Goal: Task Accomplishment & Management: Manage account settings

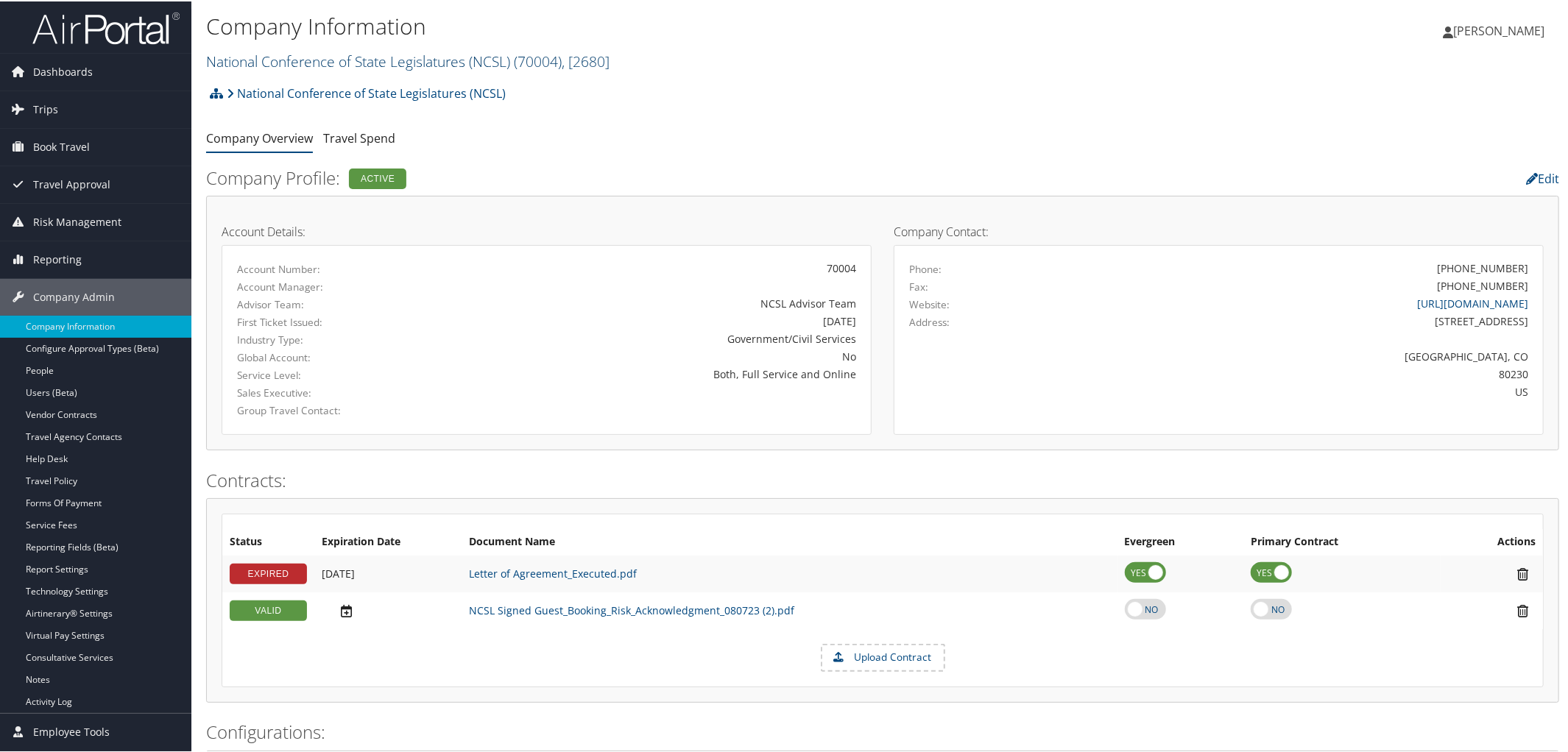
click at [349, 54] on link "National Conference of State Legislatures (NCSL) ( 70004 ) , [ 2680 ]" at bounding box center [407, 60] width 403 height 20
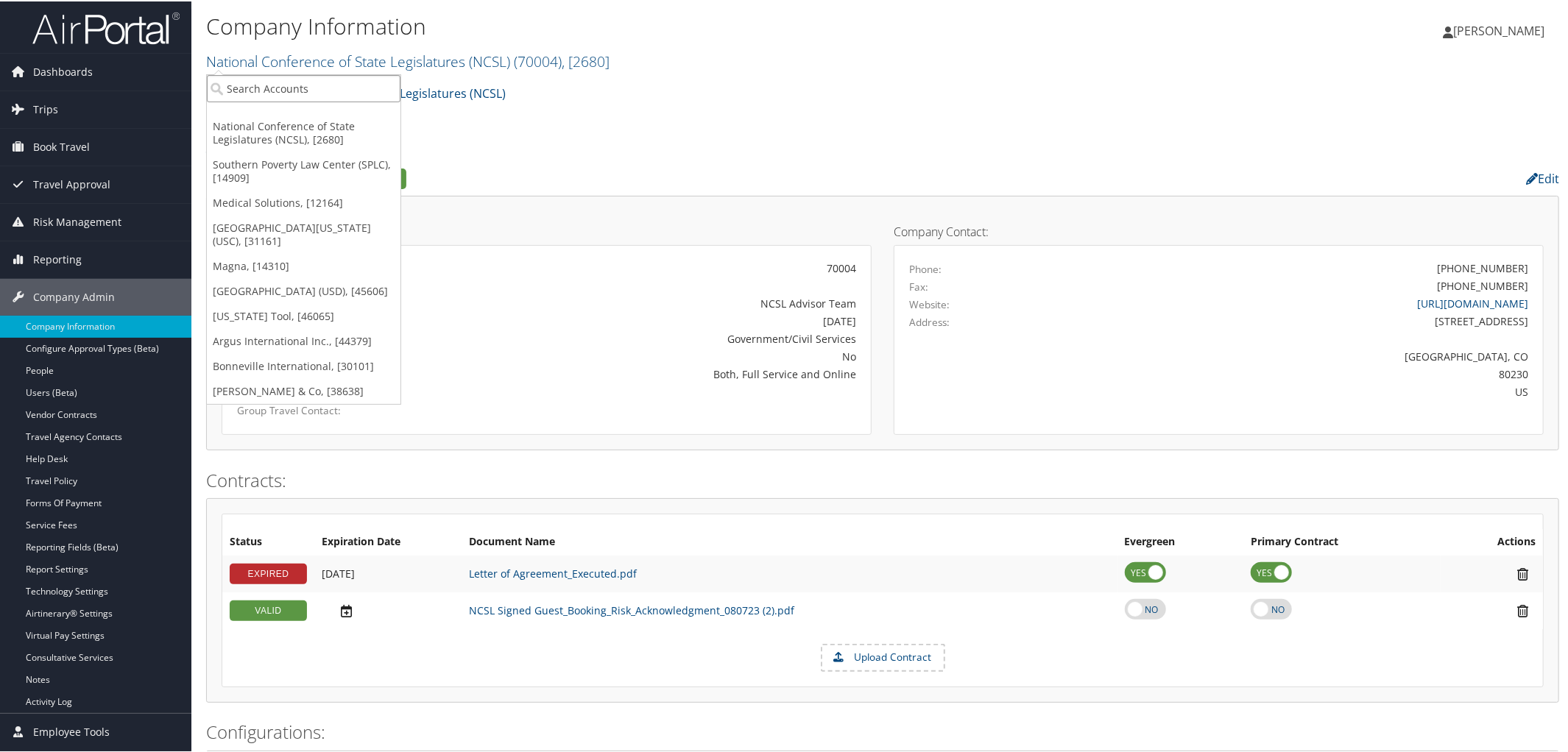
click at [322, 76] on input "search" at bounding box center [303, 87] width 193 height 27
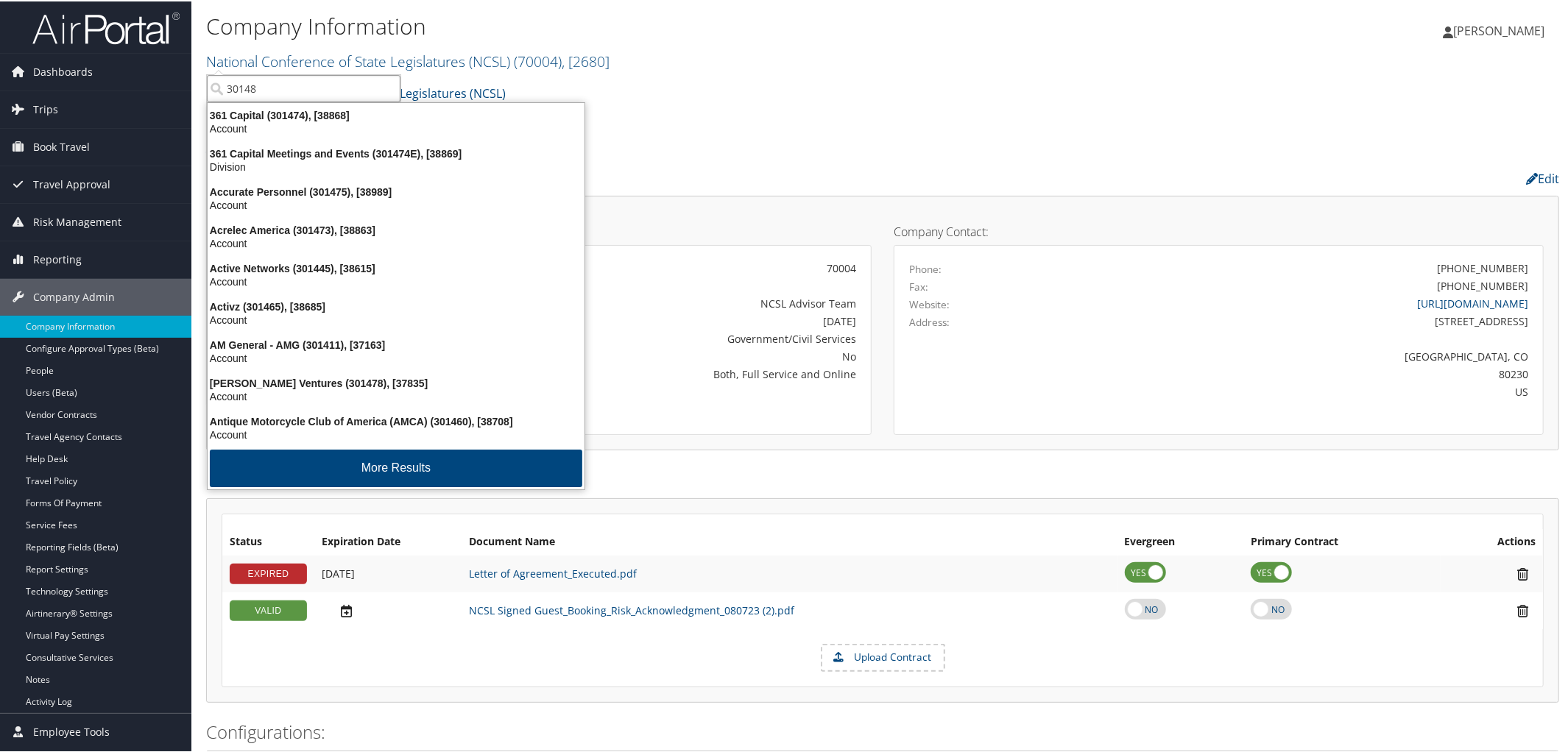
type input "301488"
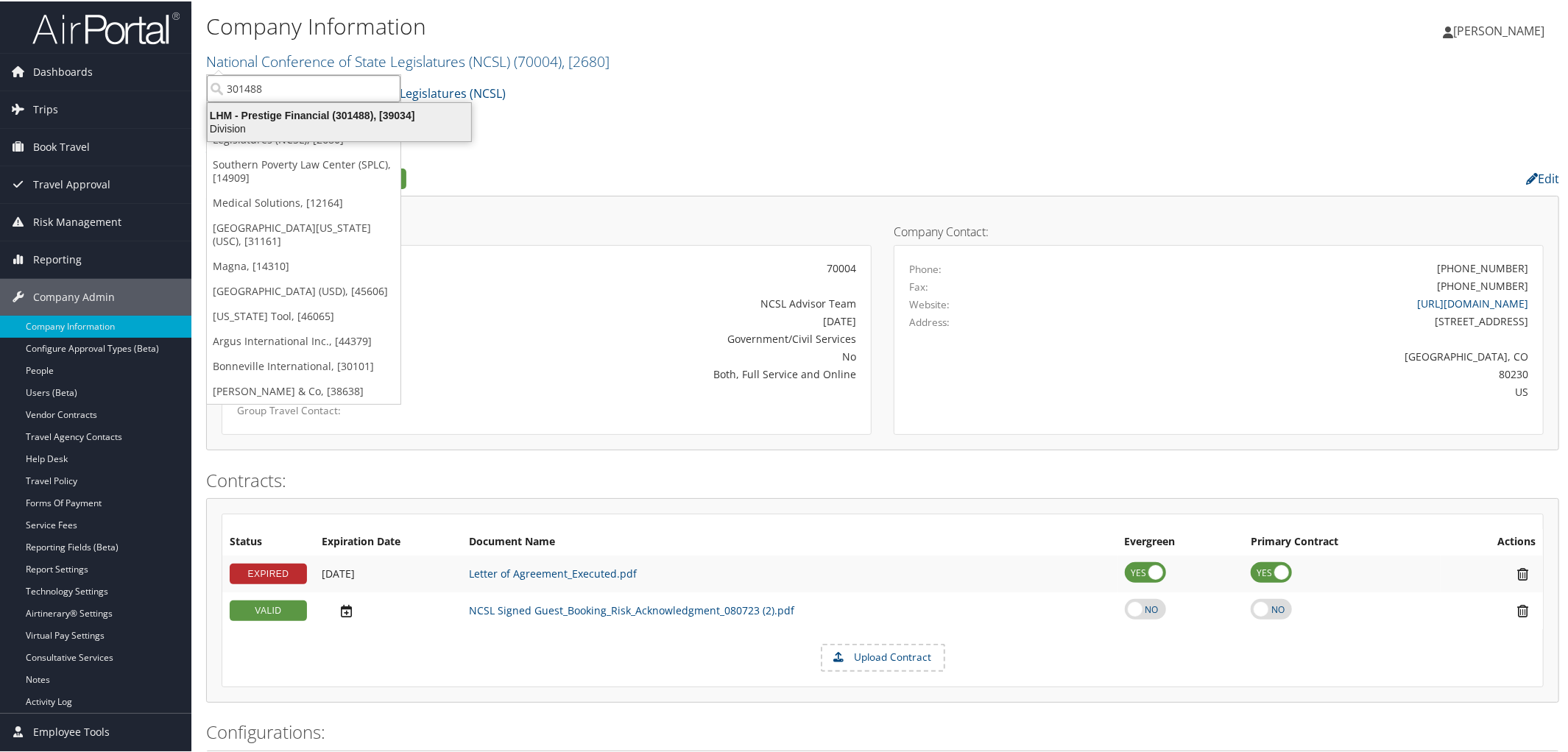
click at [336, 112] on div "LHM - Prestige Financial (301488), [39034]" at bounding box center [340, 113] width 281 height 13
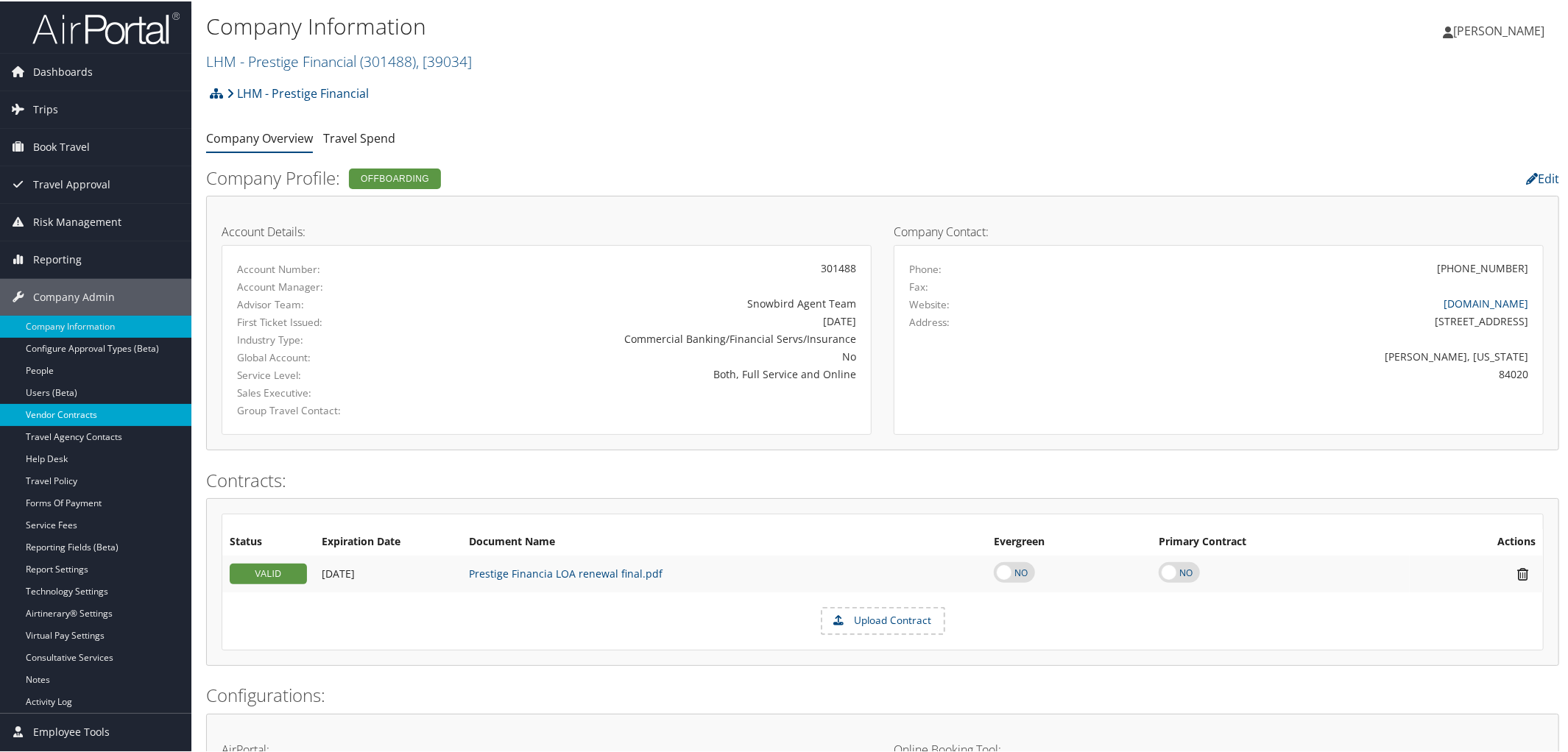
click at [69, 418] on link "Vendor Contracts" at bounding box center [96, 413] width 191 height 22
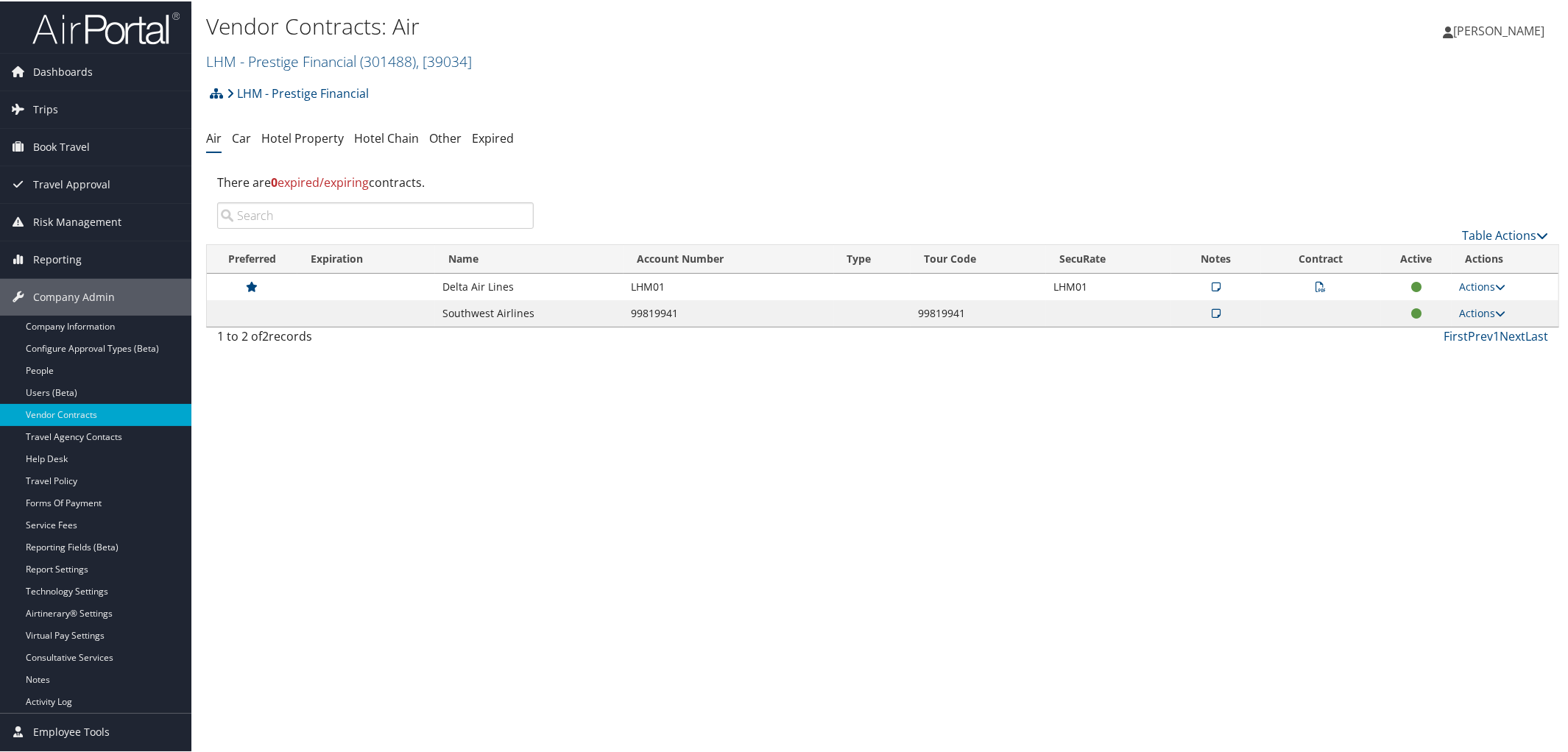
click at [1316, 284] on icon at bounding box center [1321, 285] width 10 height 10
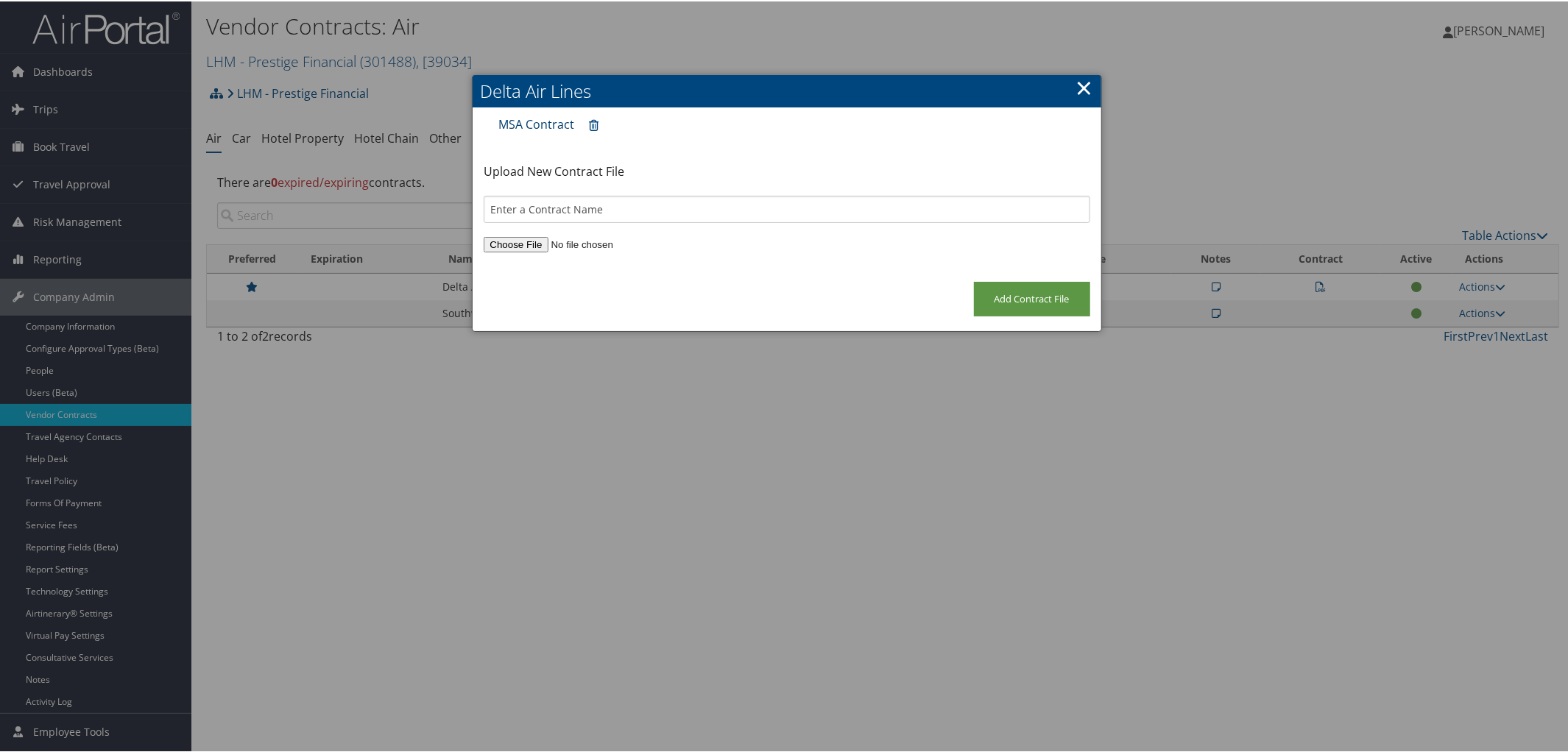
click at [529, 122] on link "MSA Contract" at bounding box center [536, 123] width 76 height 16
click at [1087, 77] on link "×" at bounding box center [1085, 86] width 17 height 30
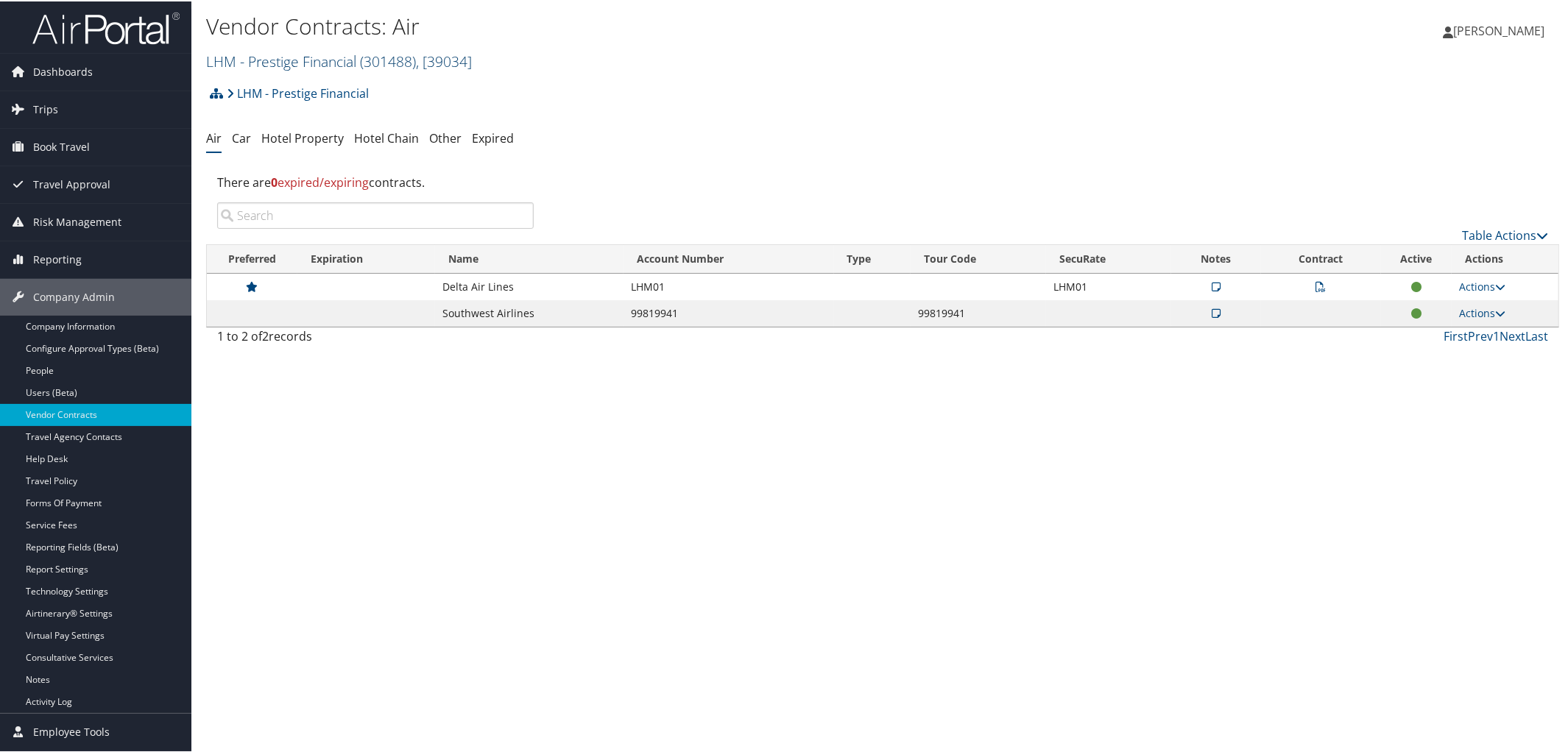
click at [361, 57] on span "( 301488 )" at bounding box center [388, 60] width 56 height 20
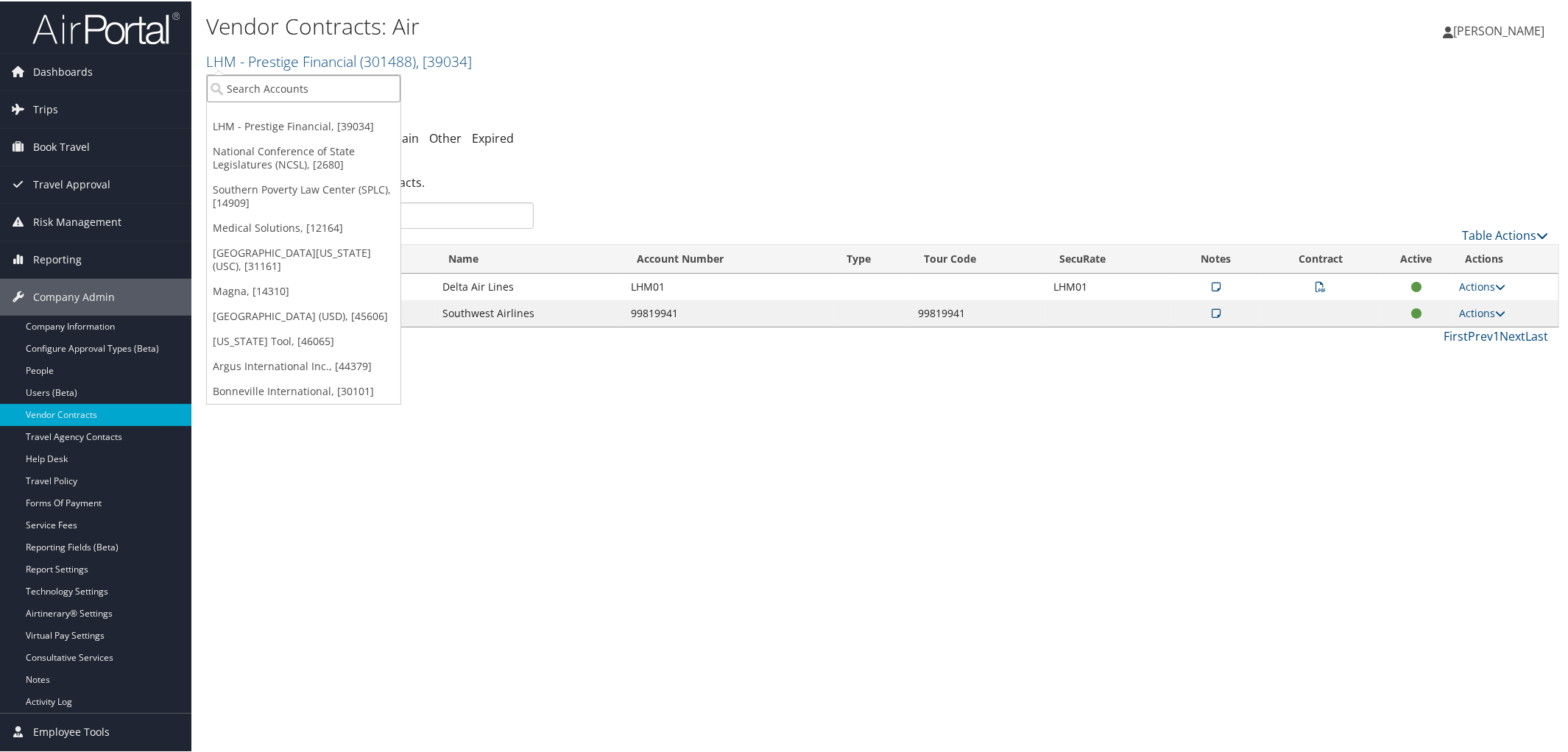
click at [351, 92] on input "search" at bounding box center [303, 87] width 193 height 27
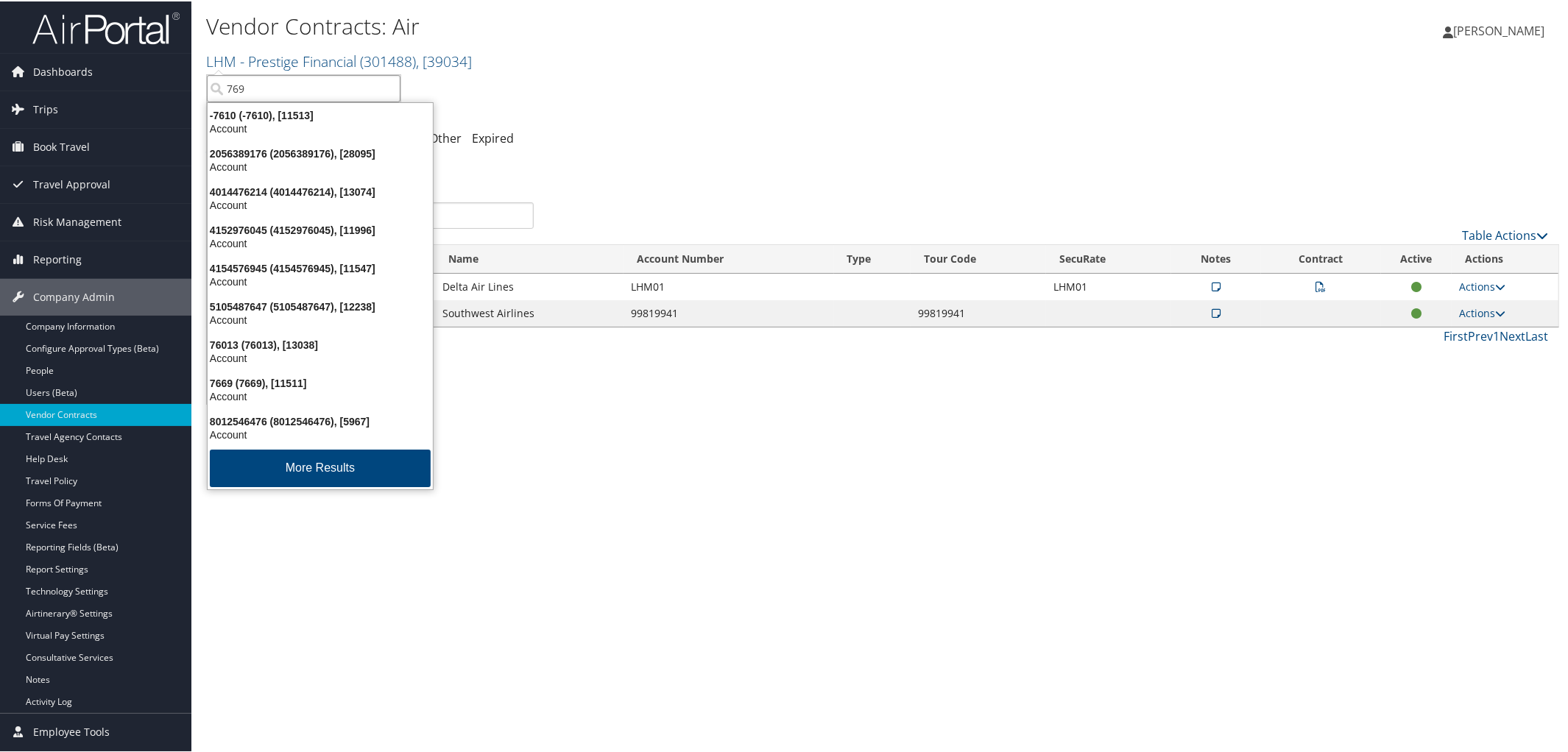
type input "7697"
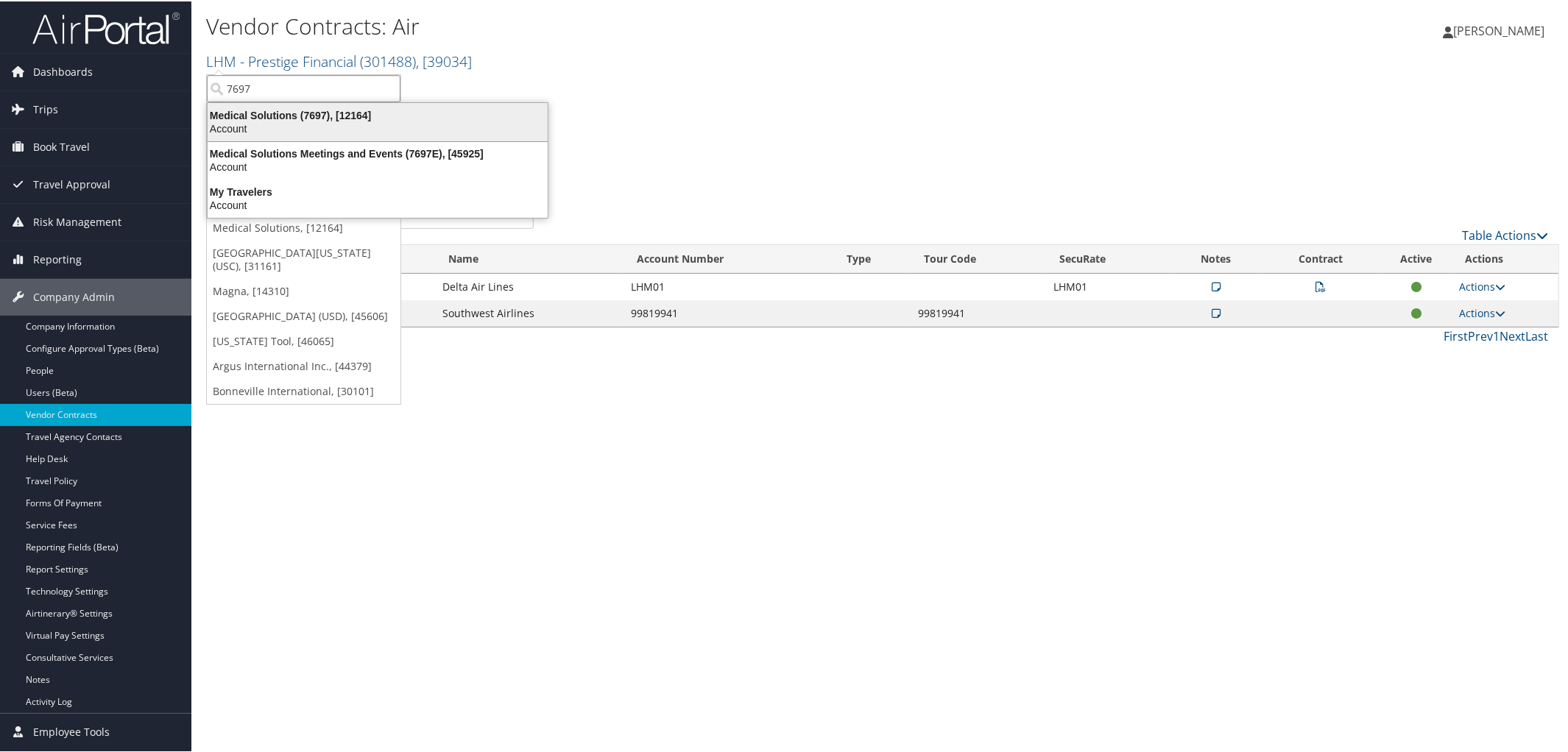
click at [306, 118] on div "Medical Solutions (7697), [12164]" at bounding box center [378, 113] width 357 height 13
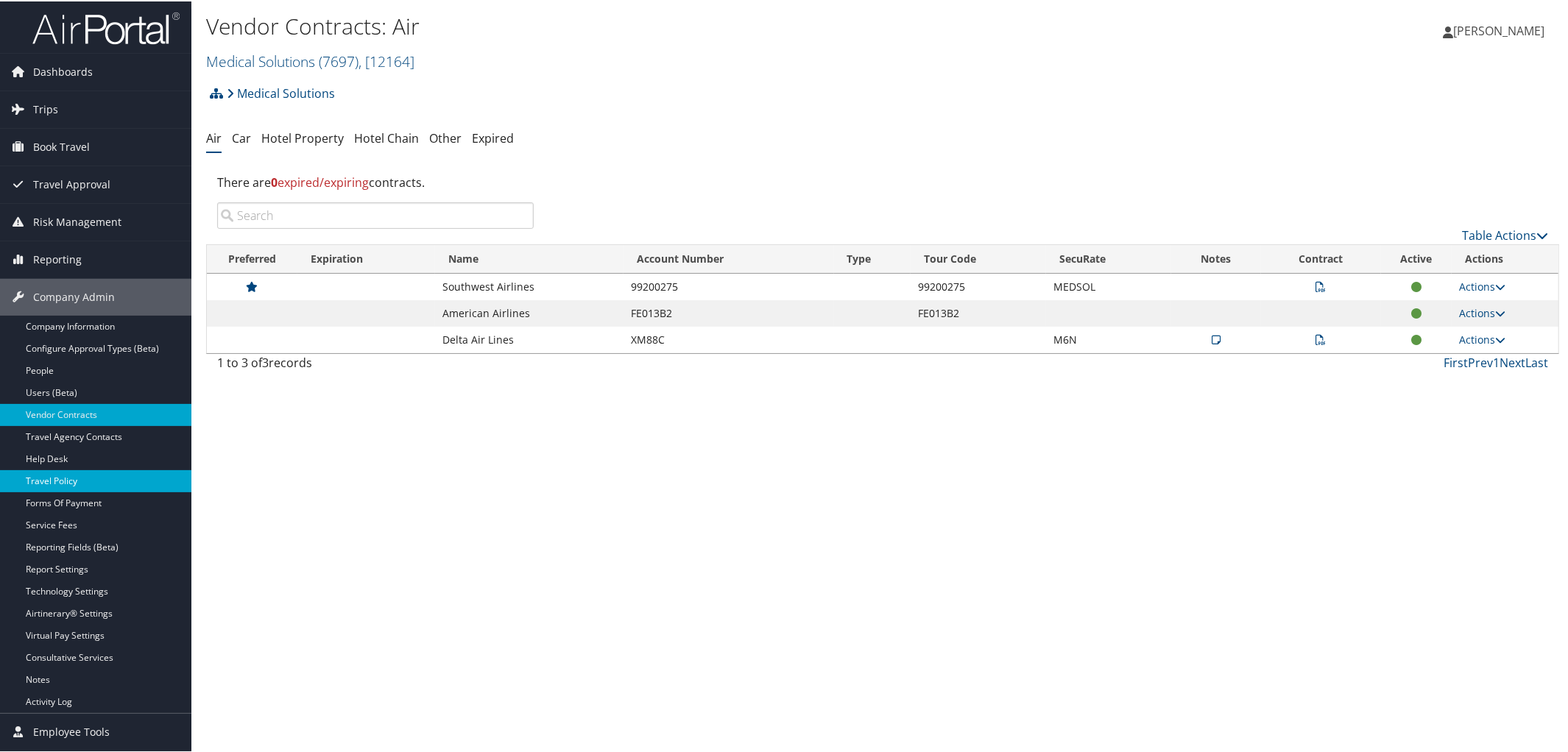
click at [90, 482] on link "Travel Policy" at bounding box center [96, 479] width 191 height 22
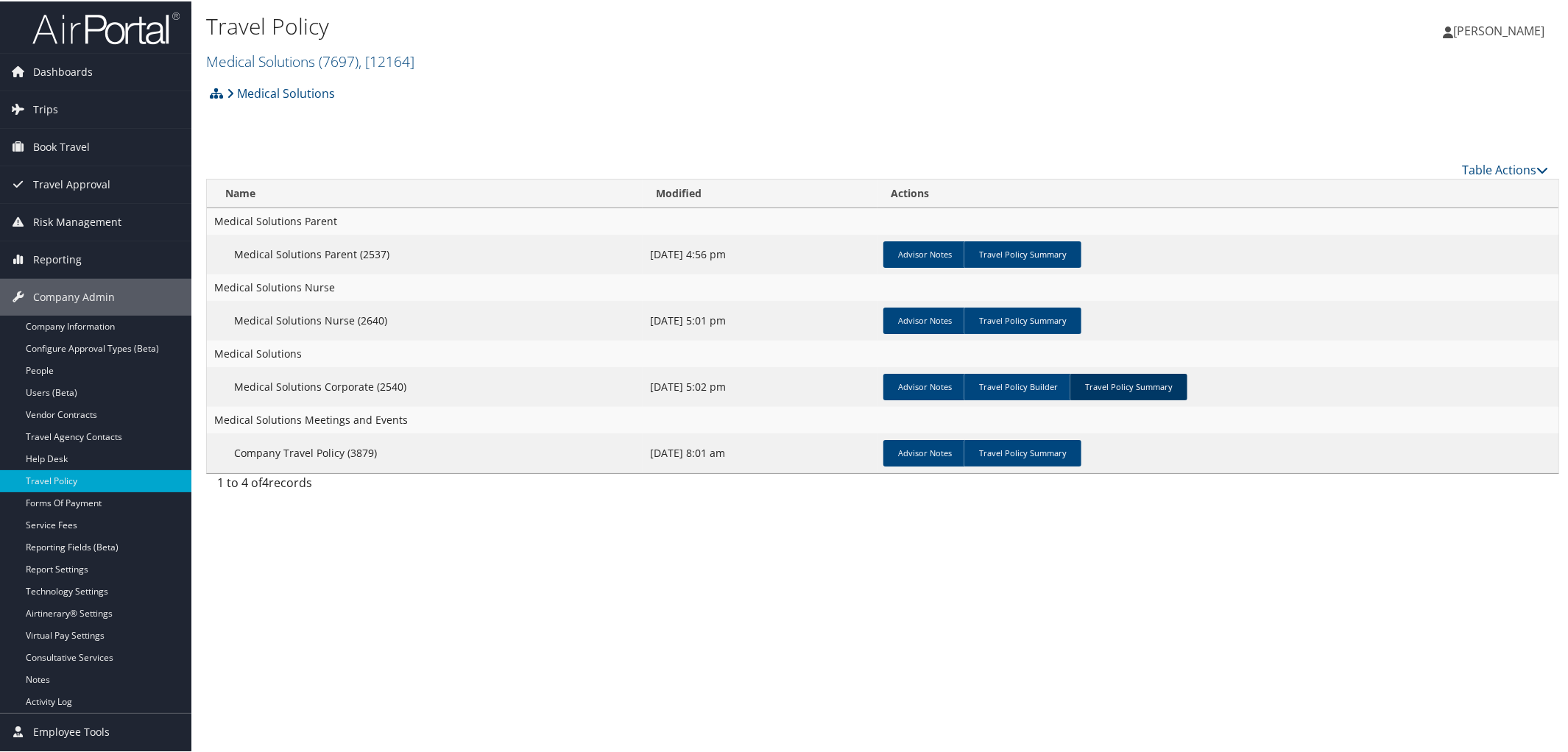
click at [1129, 392] on link "Travel Policy Summary" at bounding box center [1129, 385] width 118 height 26
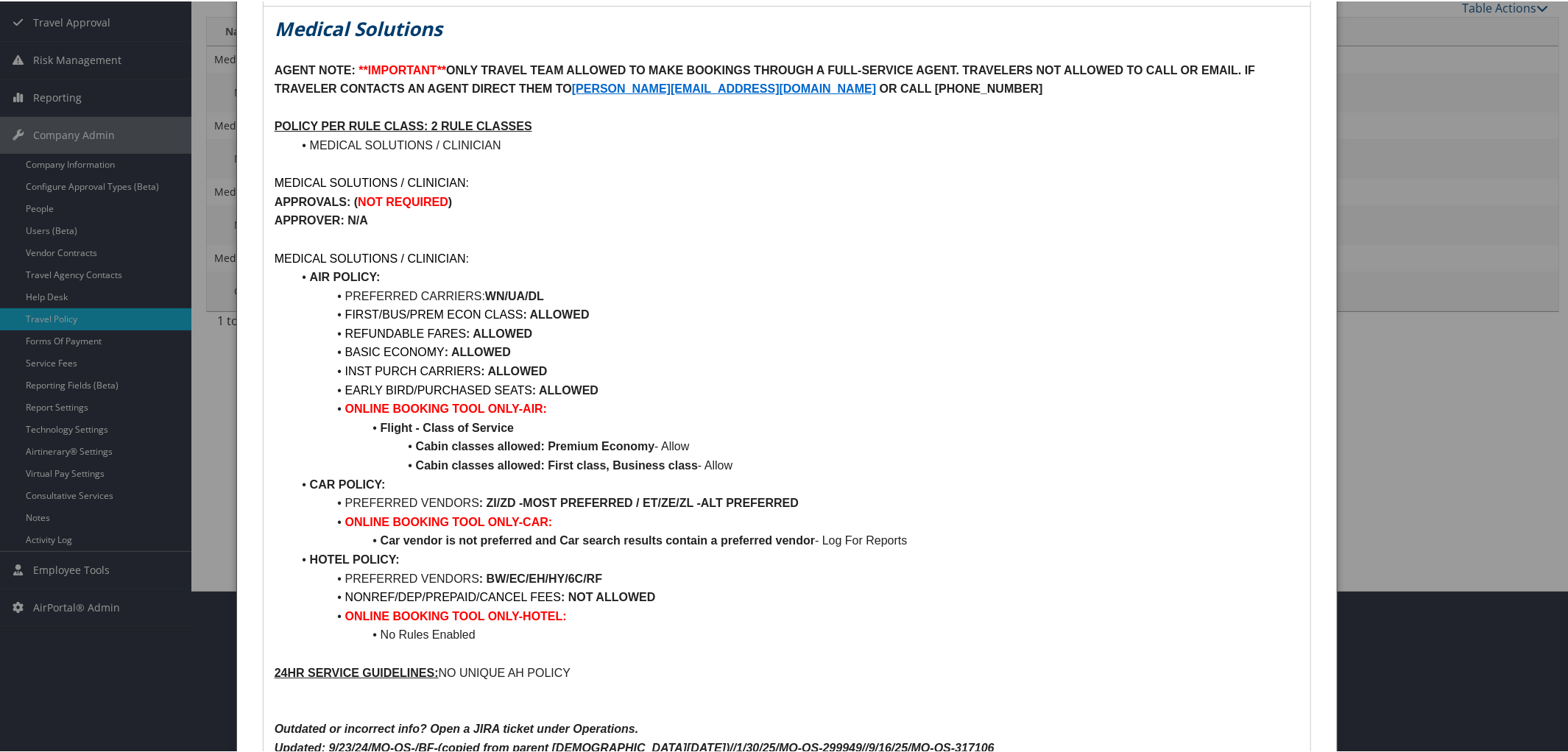
scroll to position [173, 0]
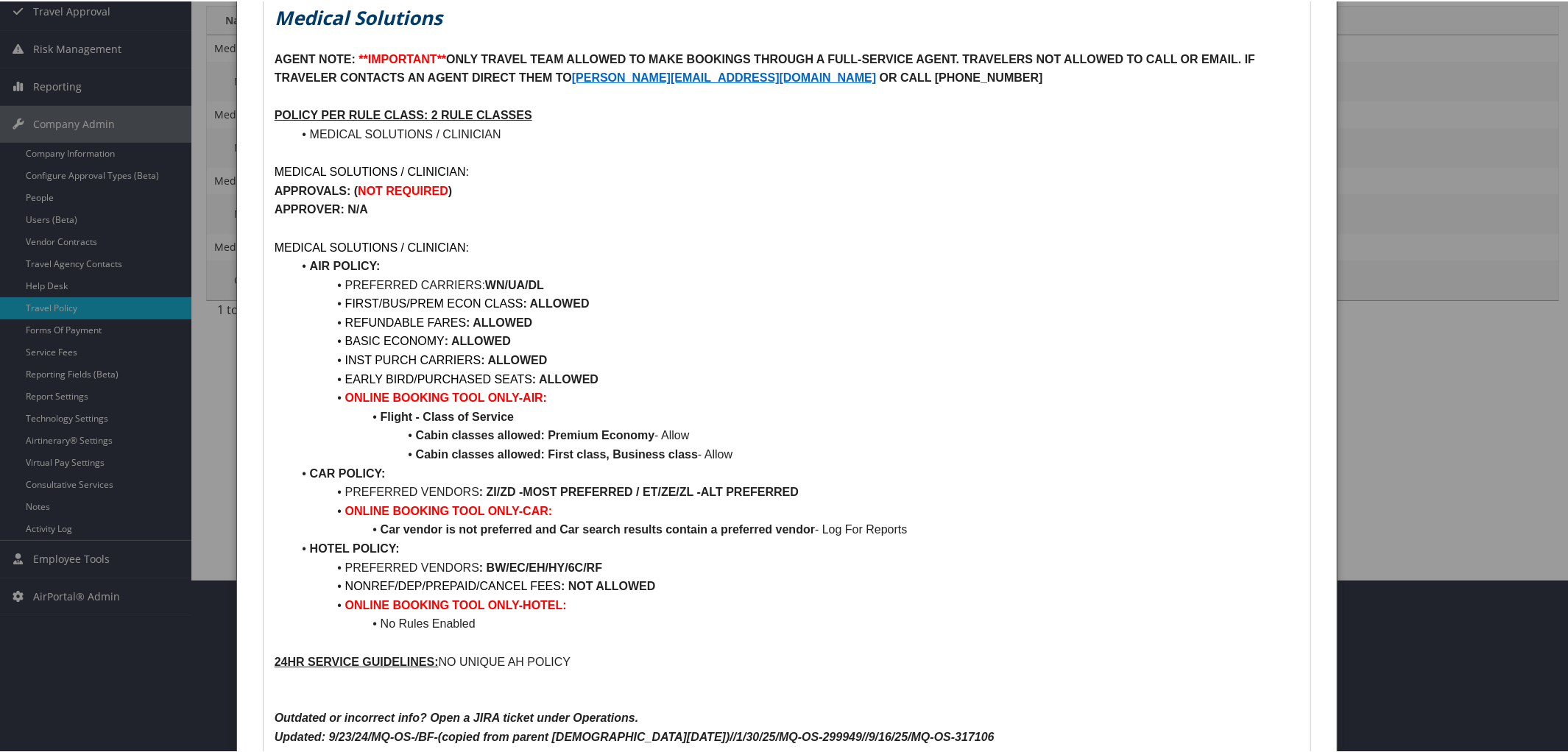
click at [527, 277] on strong "WN/UA/DL" at bounding box center [514, 284] width 59 height 12
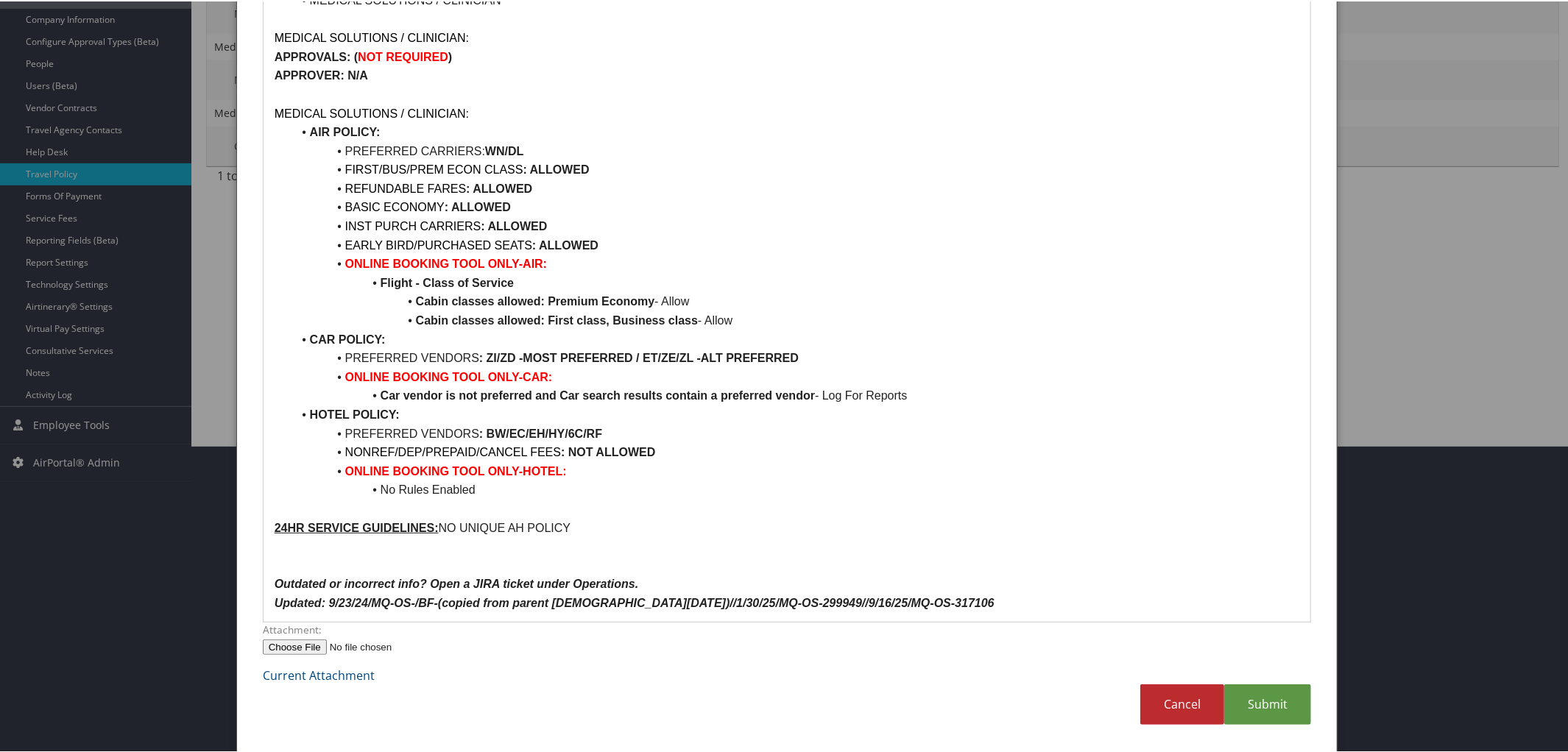
click at [912, 602] on p "Updated: 9/23/24/MQ-OS-/BF-(copied from parent 9/23/24)//1/30/25/MQ-OS-299949//…" at bounding box center [787, 602] width 1026 height 19
click at [1281, 695] on link "Submit" at bounding box center [1268, 703] width 87 height 40
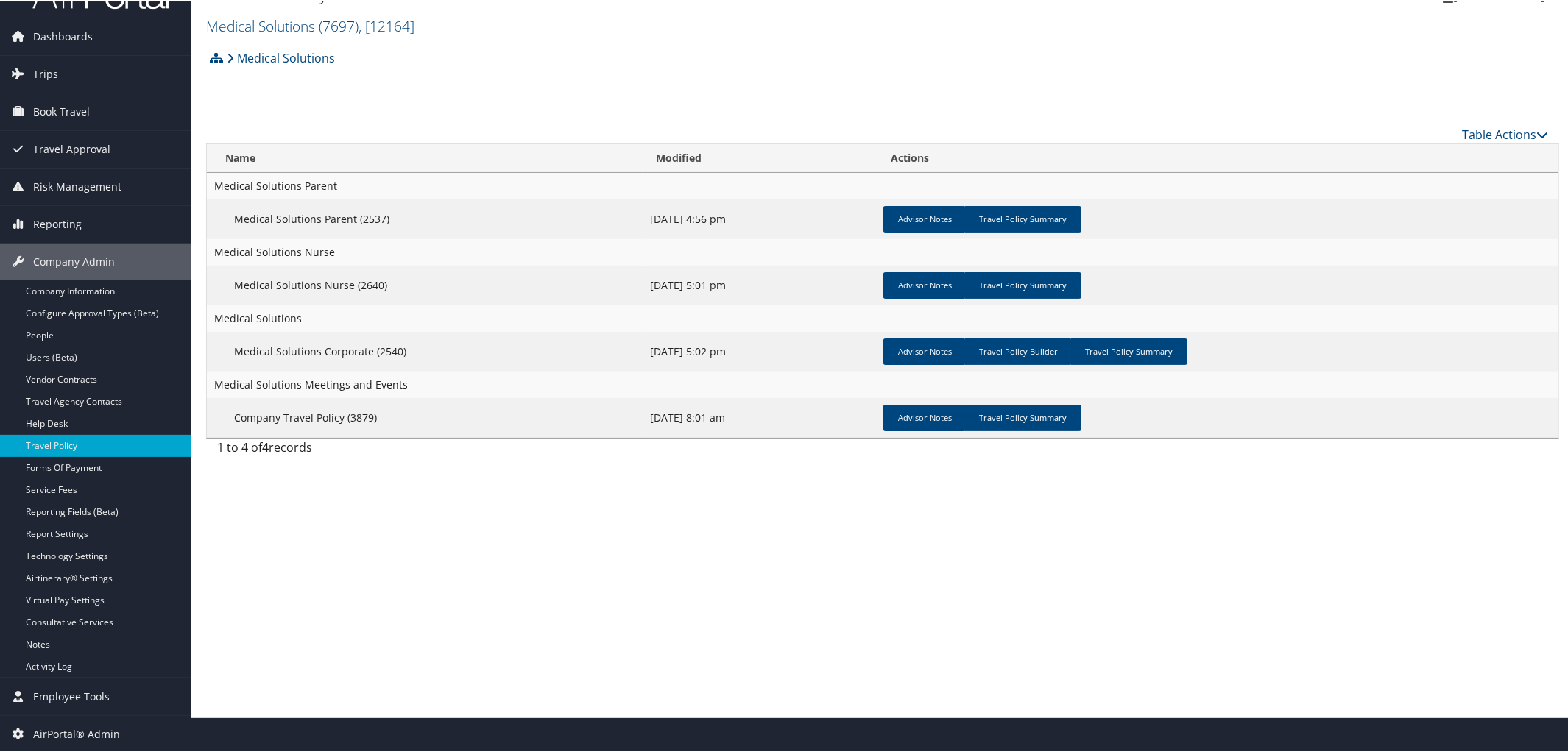
scroll to position [35, 0]
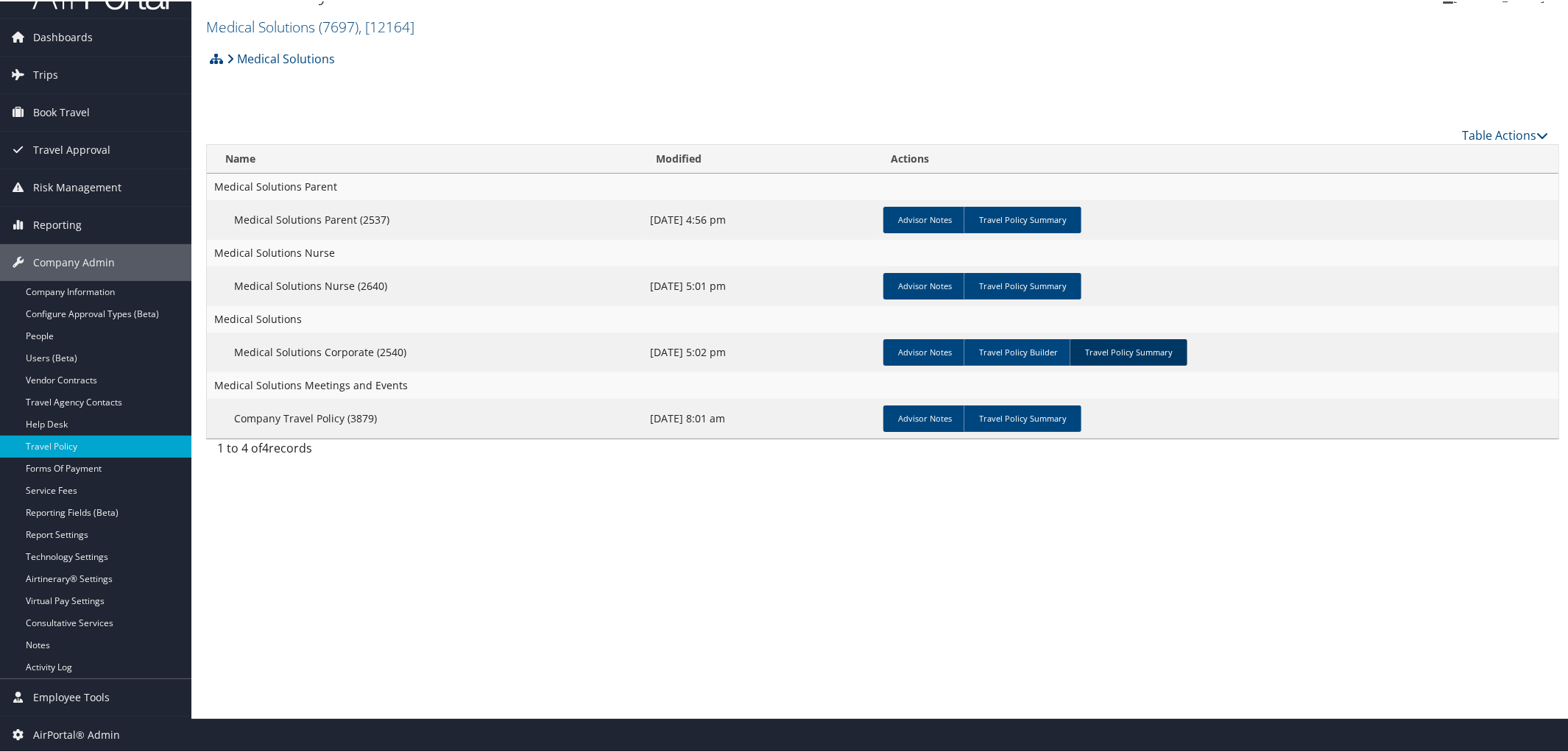
click at [1110, 352] on link "Travel Policy Summary" at bounding box center [1129, 351] width 118 height 26
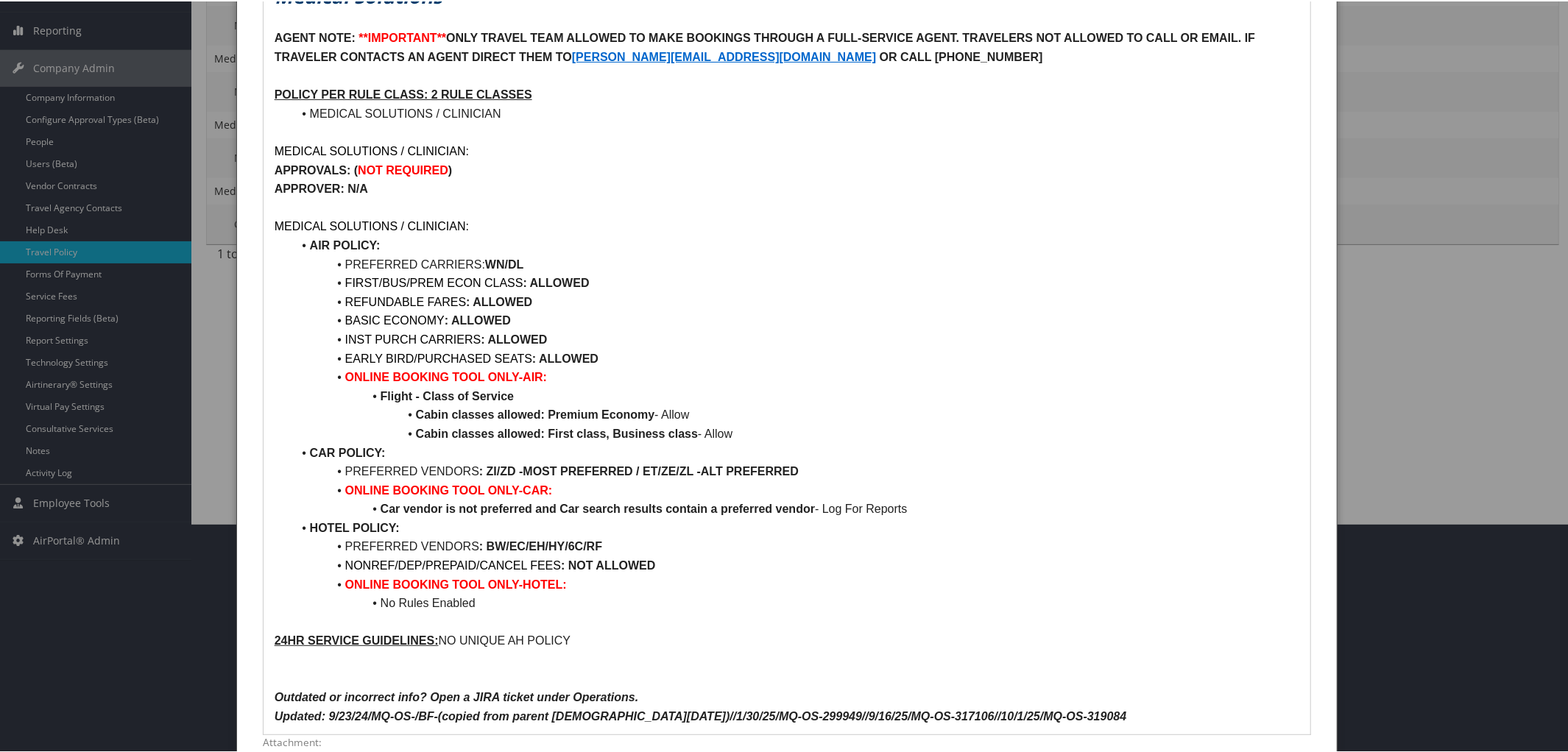
scroll to position [343, 0]
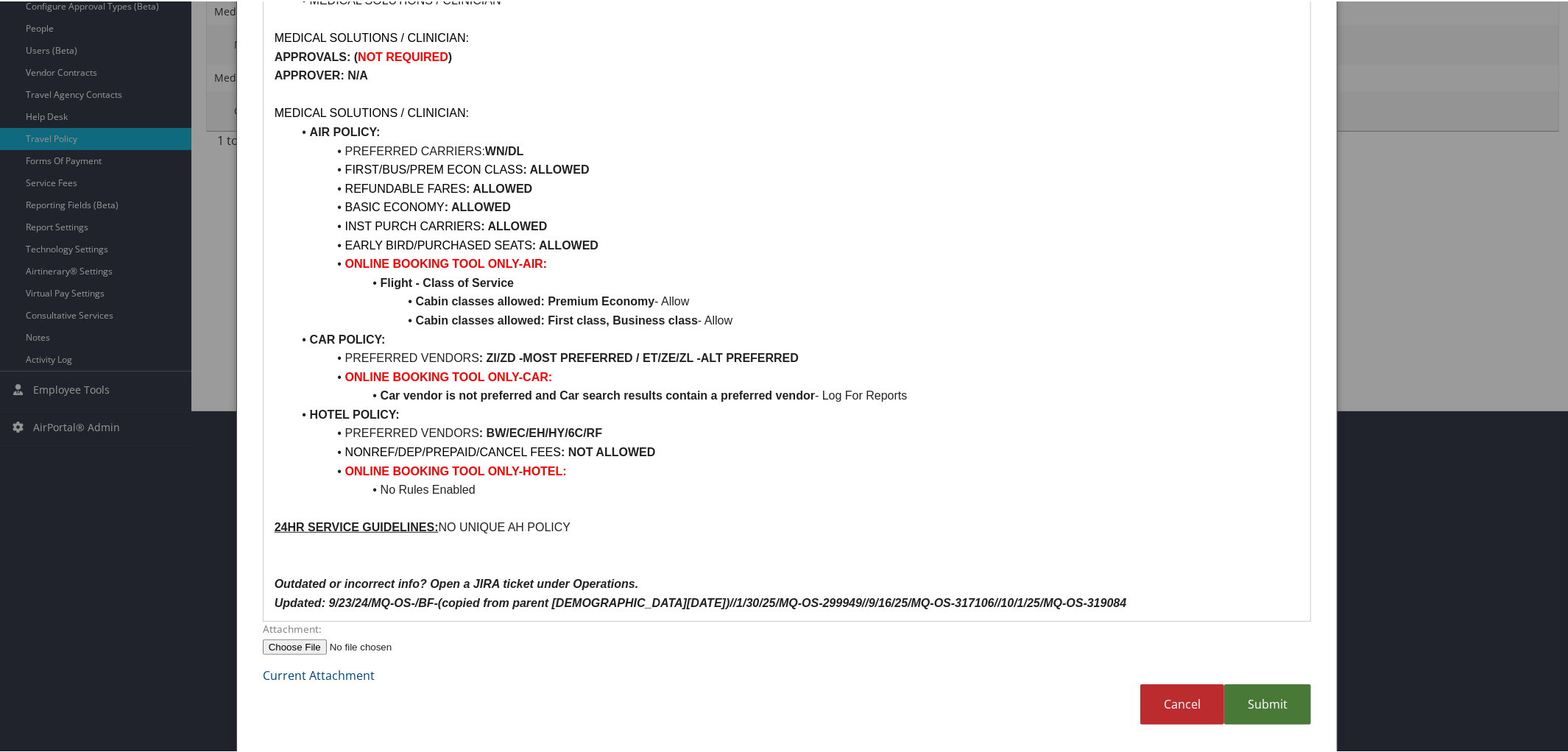
click at [1281, 708] on link "Submit" at bounding box center [1268, 703] width 87 height 40
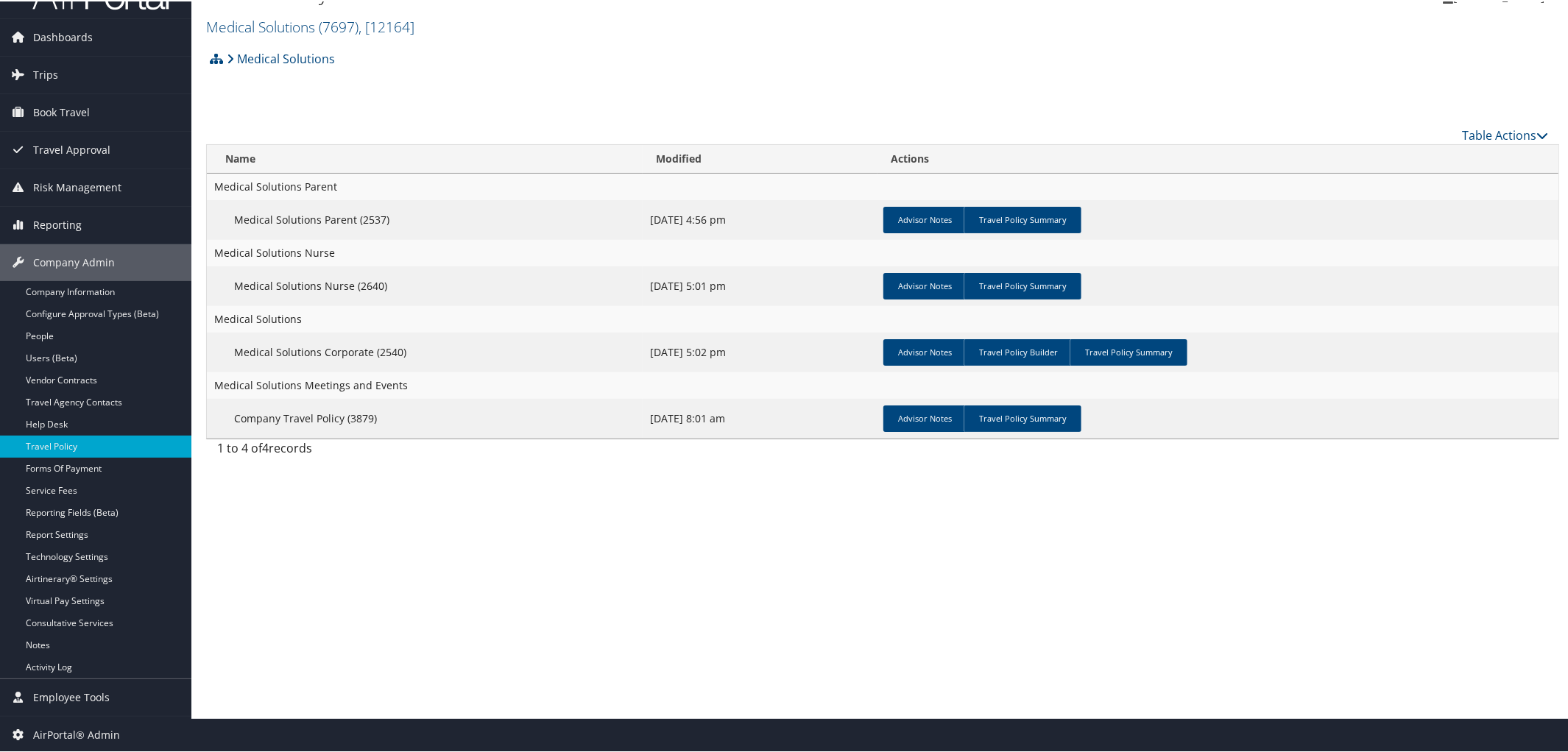
scroll to position [0, 0]
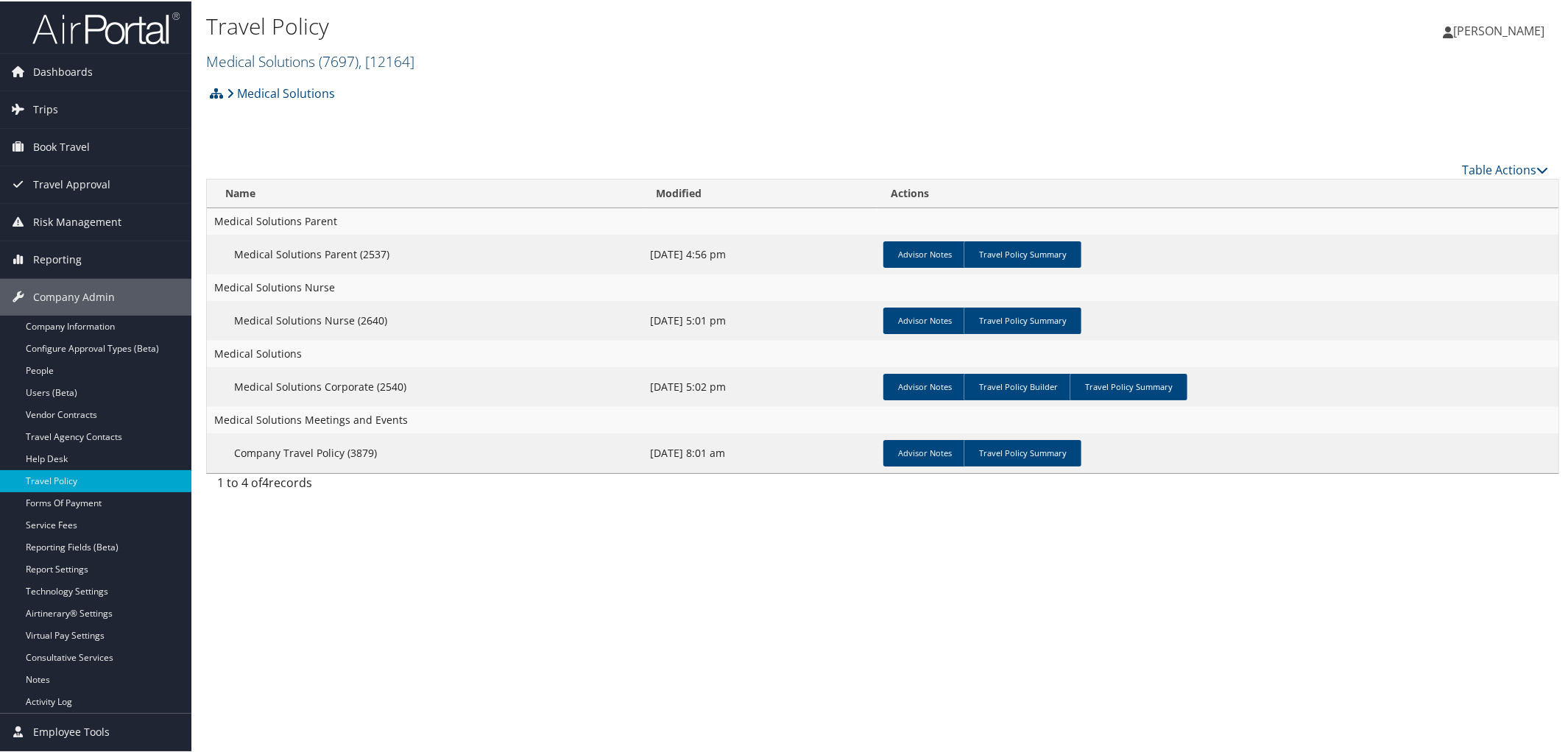
click at [273, 57] on link "Medical Solutions ( 7697 ) , [ 12164 ]" at bounding box center [310, 60] width 208 height 20
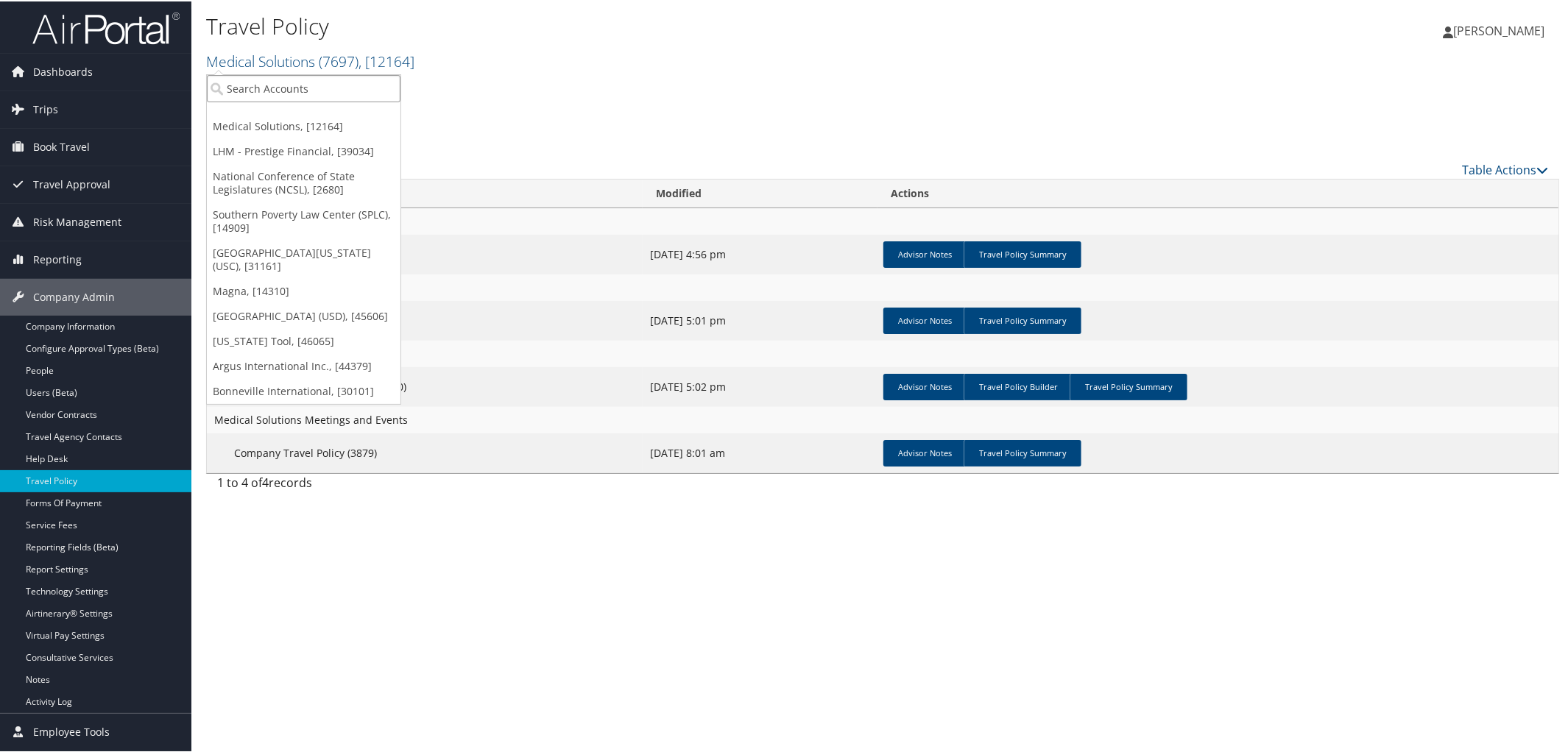
click at [280, 85] on input "search" at bounding box center [303, 87] width 193 height 27
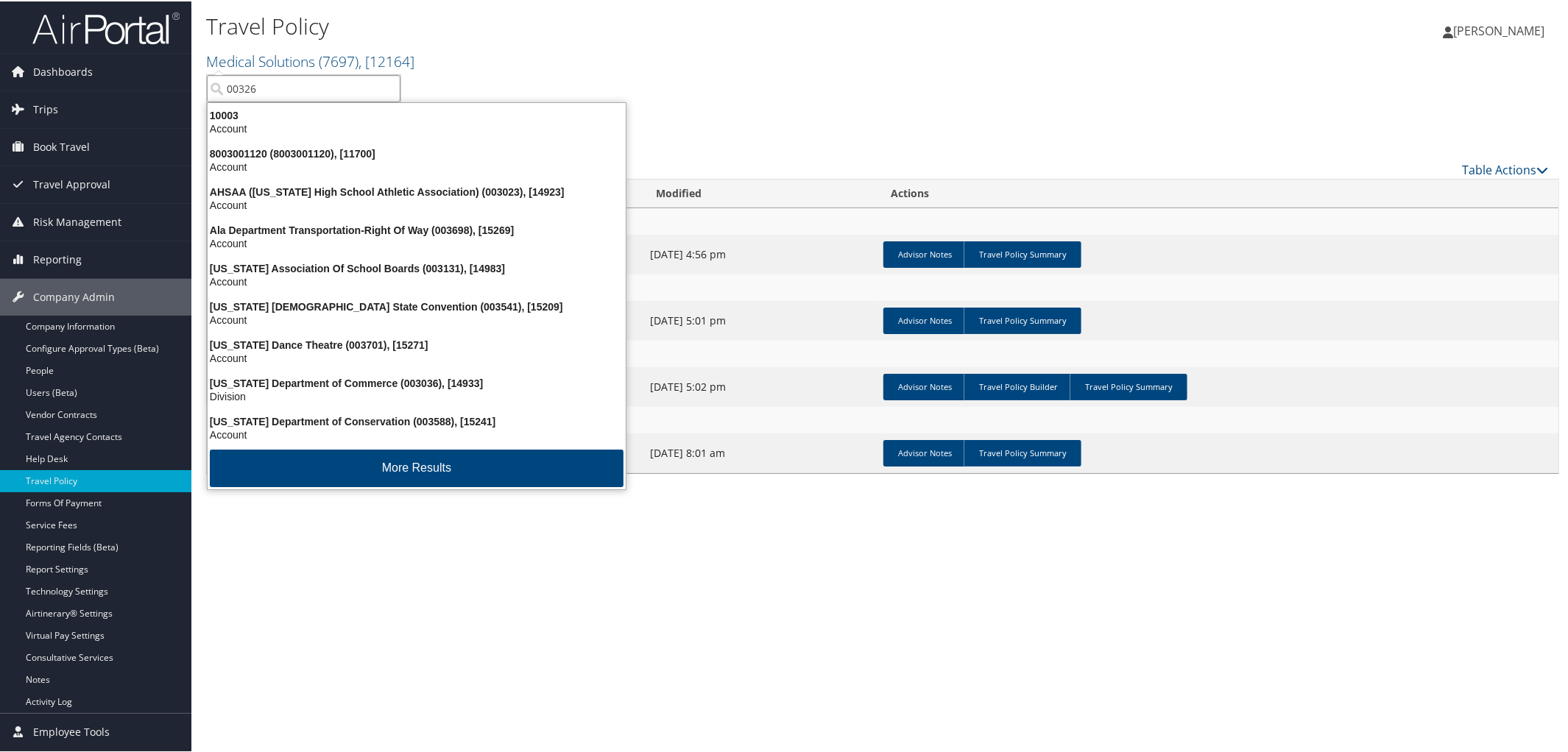
type input "003266"
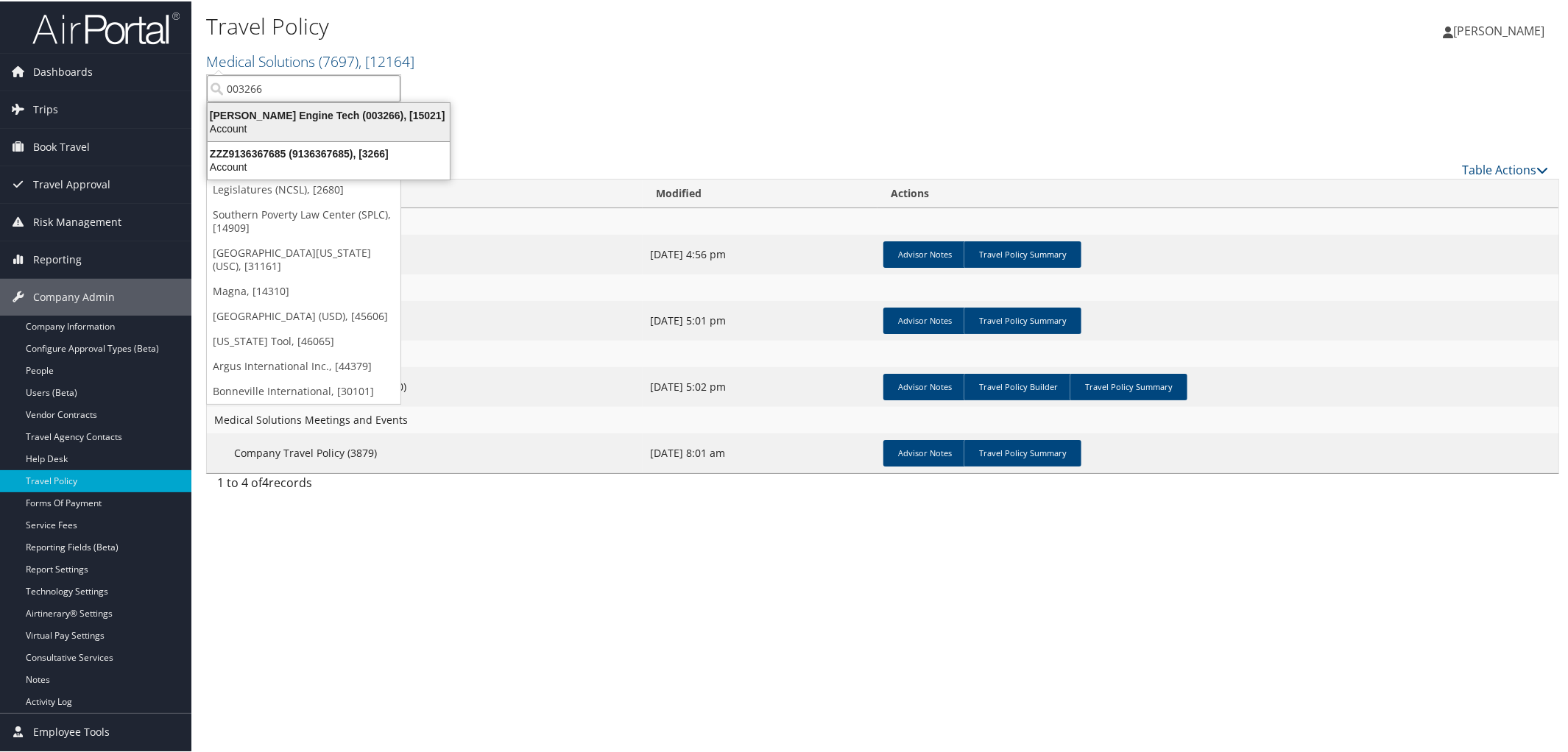
click at [291, 110] on div "Hartzell Engine Tech (003266), [15021]" at bounding box center [329, 113] width 260 height 13
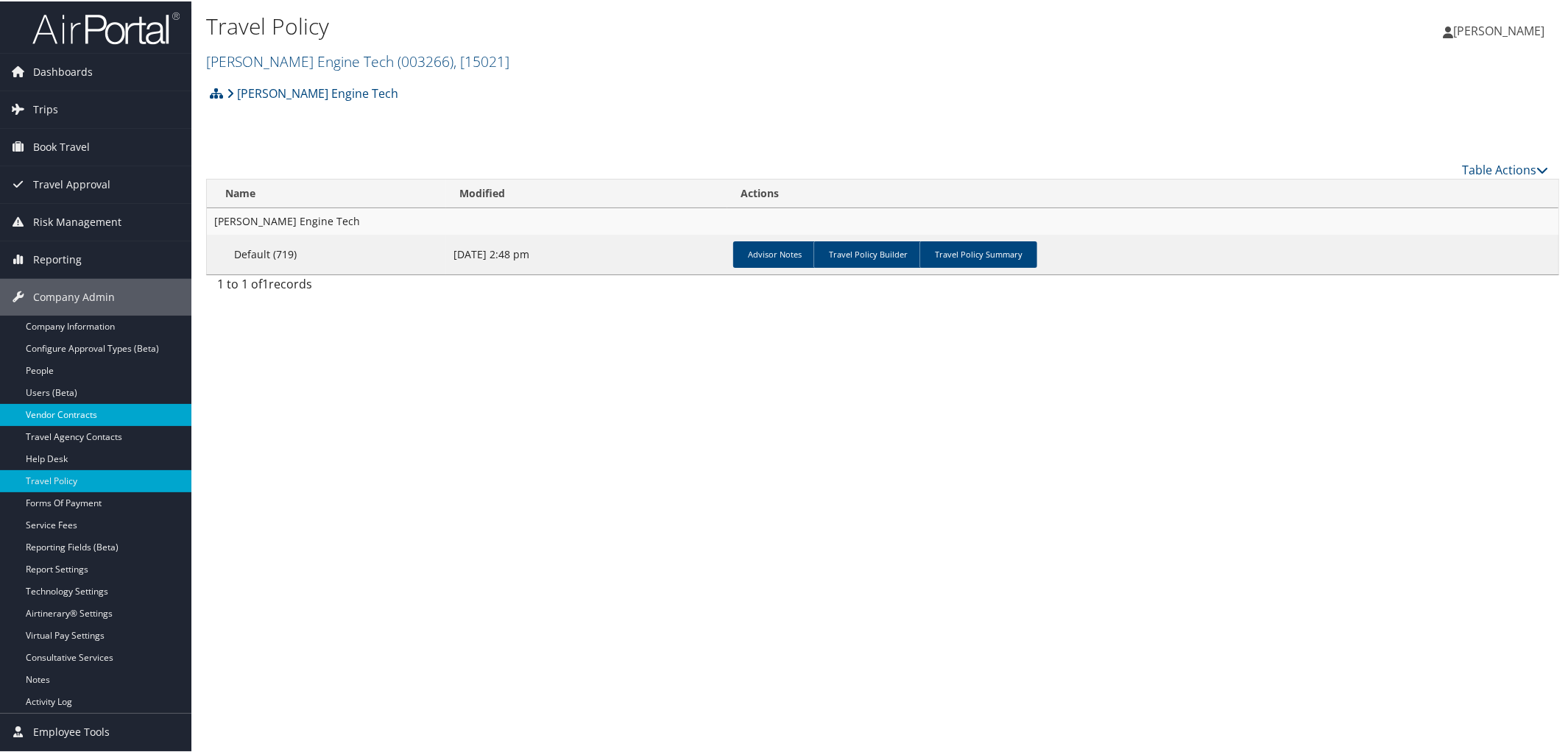
click at [55, 418] on link "Vendor Contracts" at bounding box center [96, 413] width 191 height 22
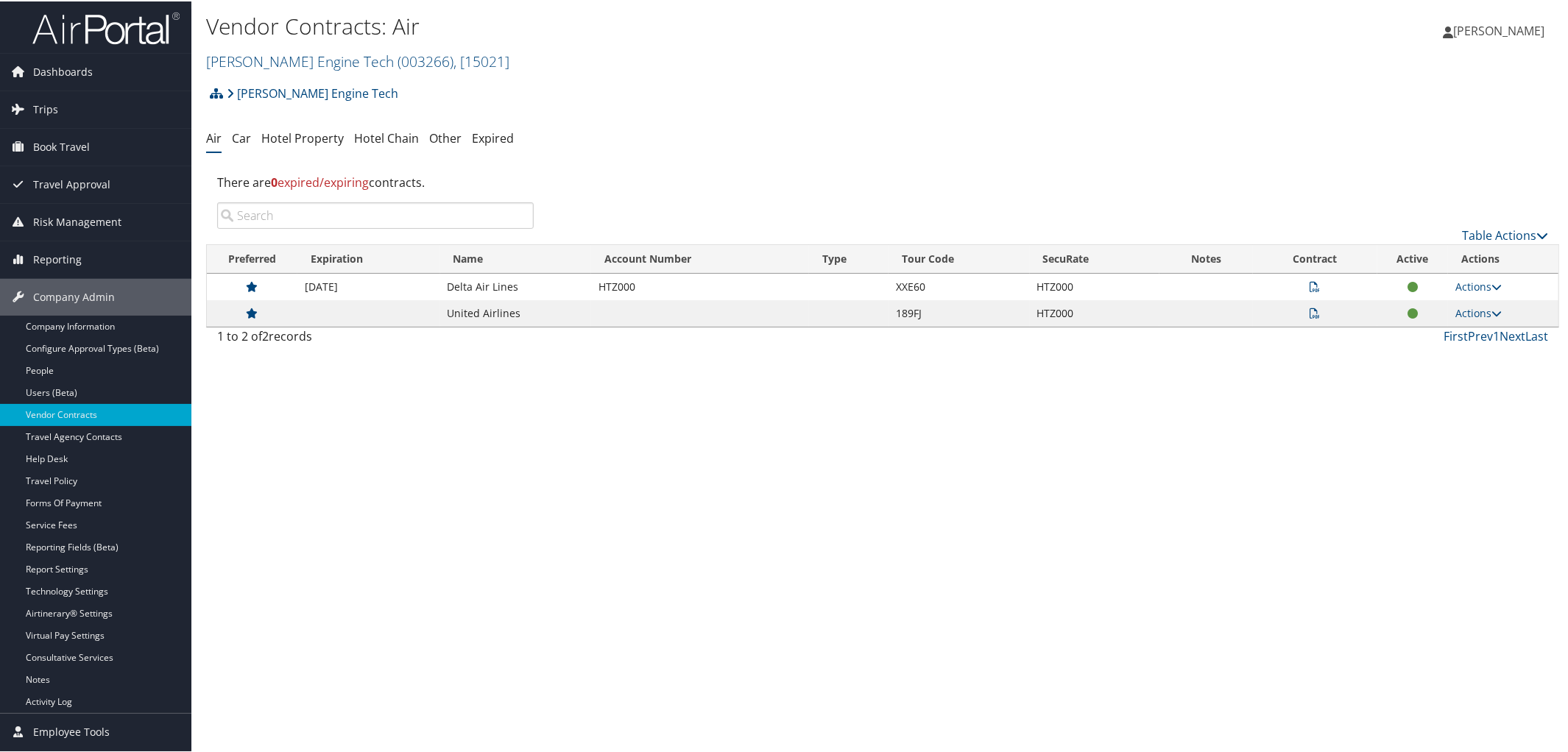
click at [1309, 312] on icon at bounding box center [1314, 312] width 10 height 10
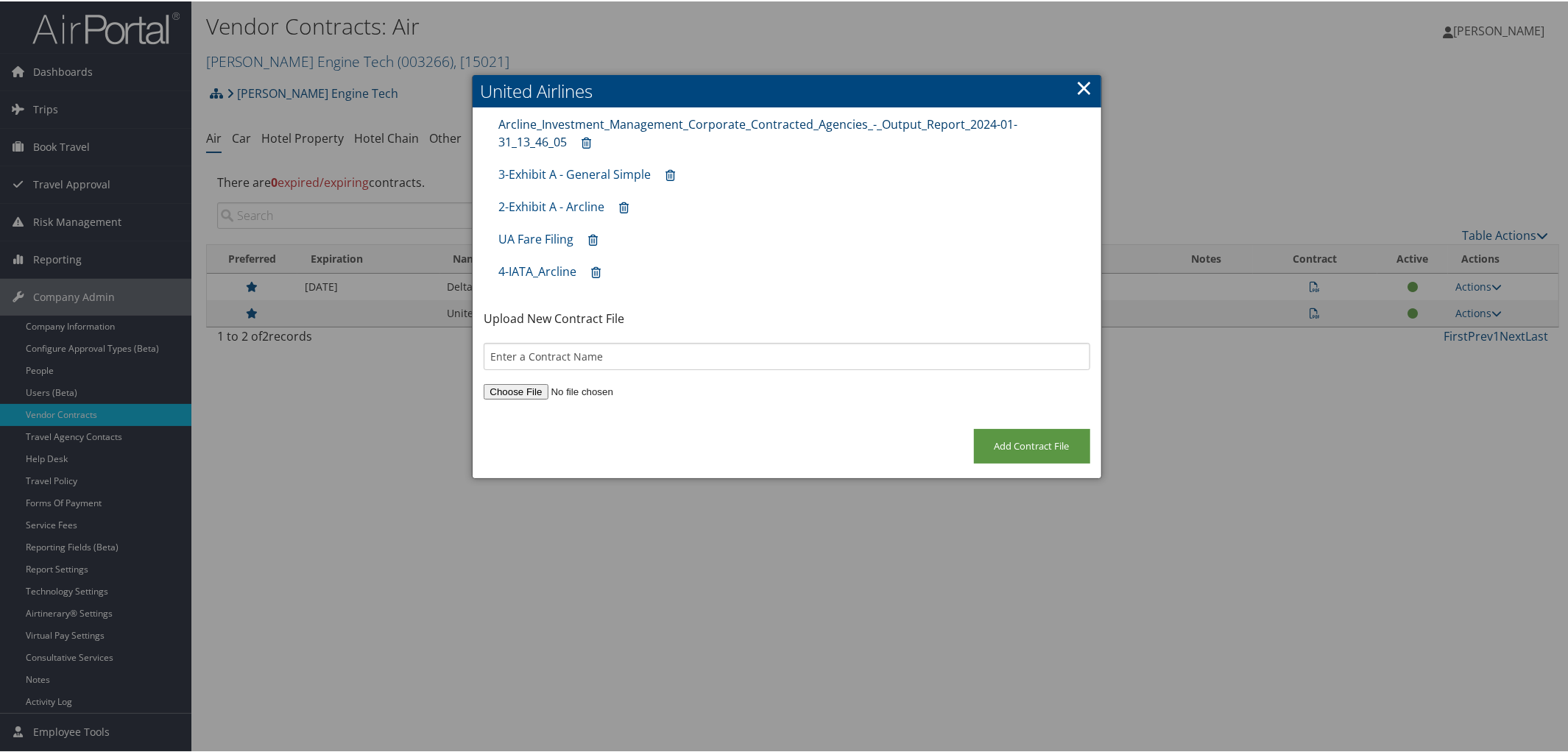
click at [626, 115] on link "Arcline_Investment_Management_Corporate_Contracted_Agencies_-_Output_Report_202…" at bounding box center [758, 132] width 519 height 34
click at [578, 172] on link "3-Exhibit A - General Simple" at bounding box center [574, 172] width 152 height 16
click at [533, 202] on link "2-Exhibit A - Arcline" at bounding box center [551, 205] width 106 height 16
click at [1083, 88] on link "×" at bounding box center [1085, 86] width 17 height 30
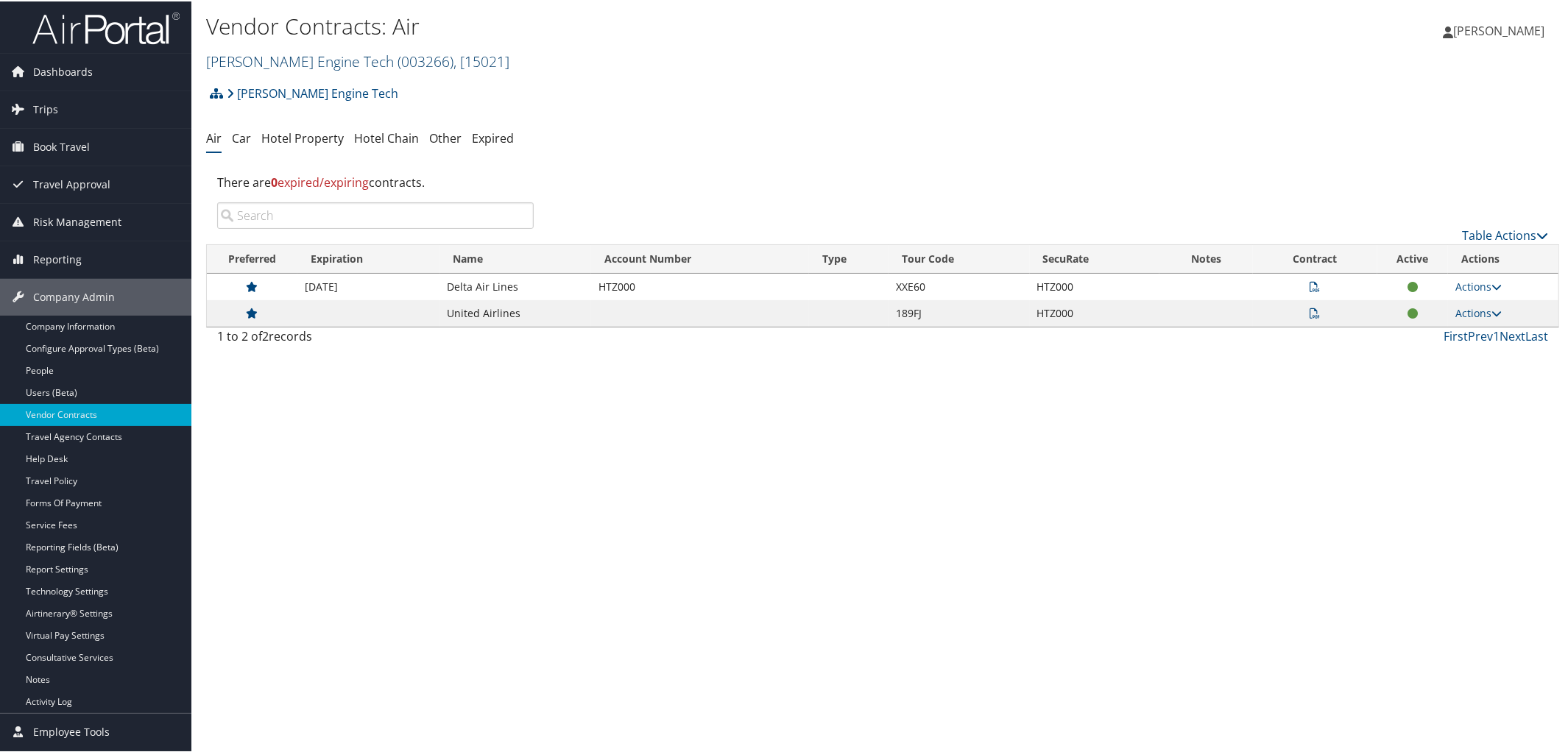
click at [266, 57] on link "[PERSON_NAME] Engine Tech ( 003266 ) , [ 15021 ]" at bounding box center [357, 60] width 303 height 20
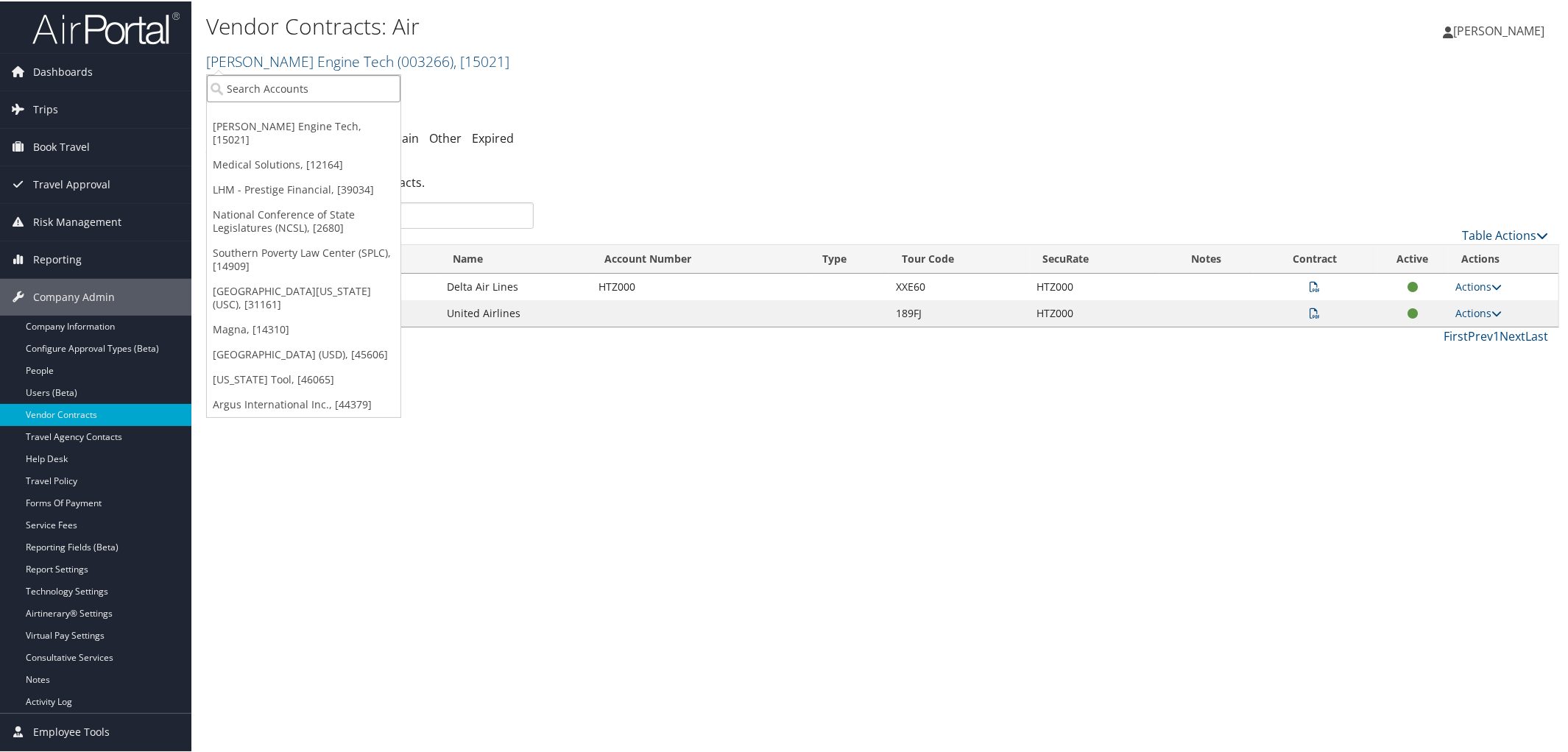
click at [269, 84] on input "search" at bounding box center [303, 87] width 193 height 27
type input "301640"
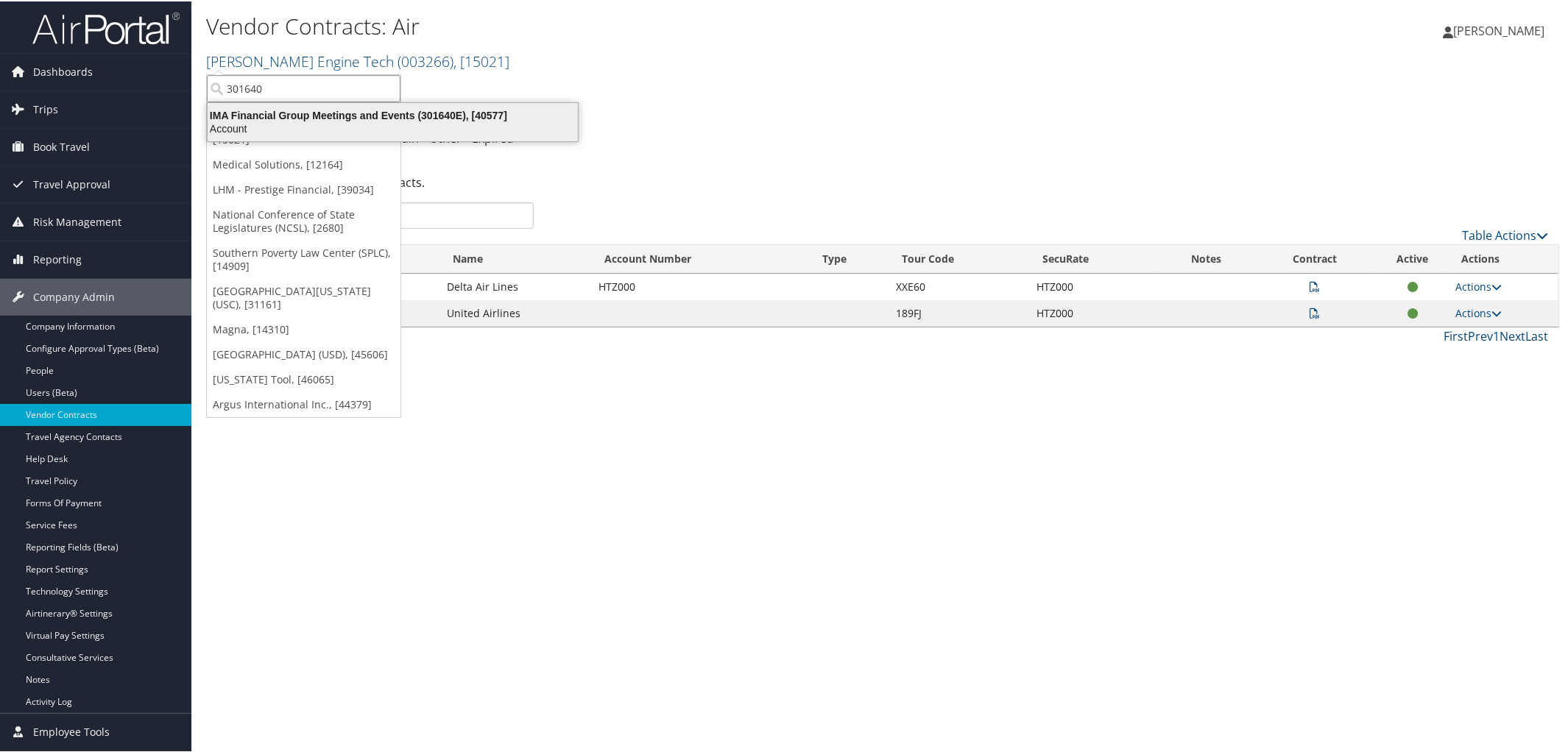
click at [288, 113] on div "IMA Financial Group Meetings and Events (301640E), [40577]" at bounding box center [392, 113] width 388 height 13
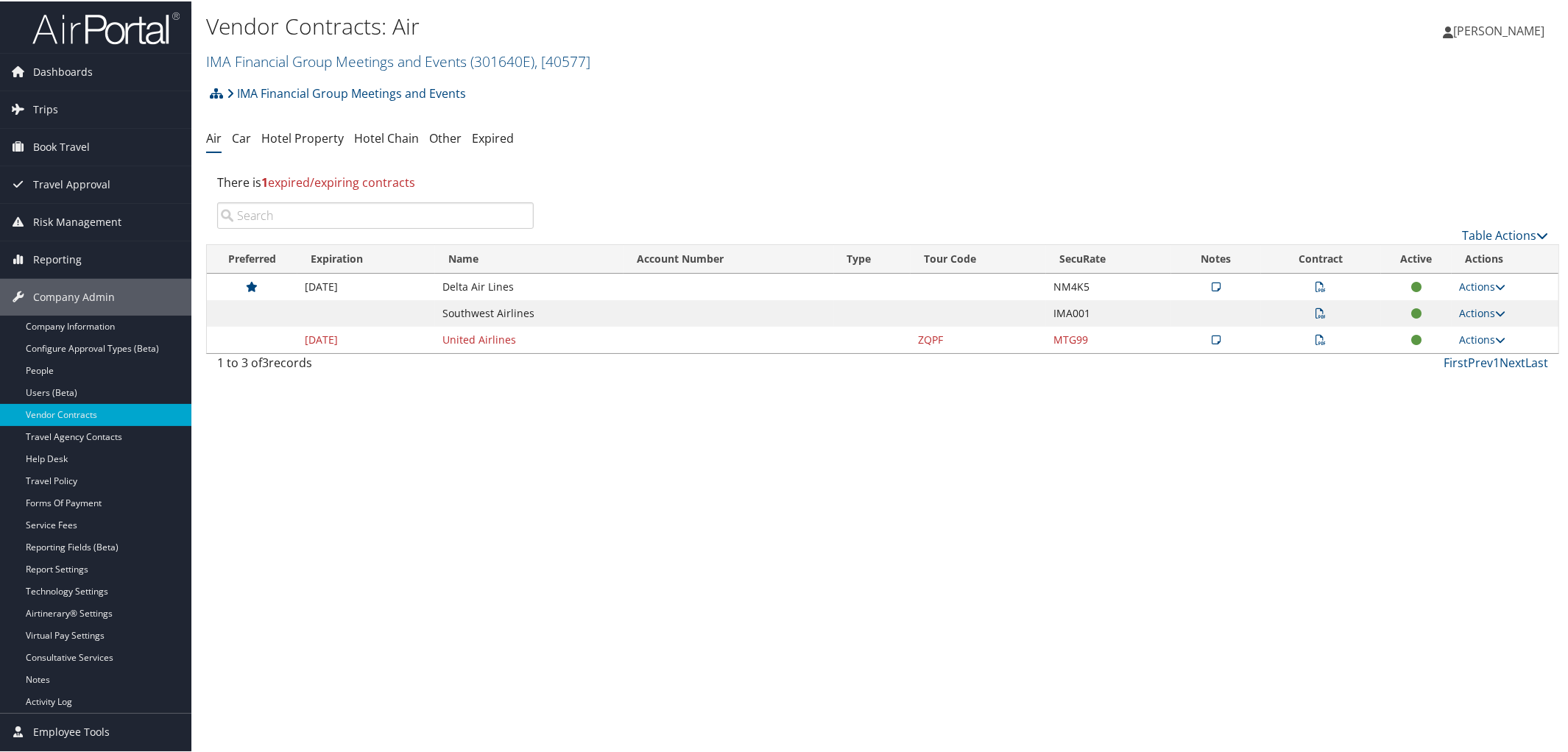
click at [1320, 280] on icon at bounding box center [1321, 285] width 10 height 10
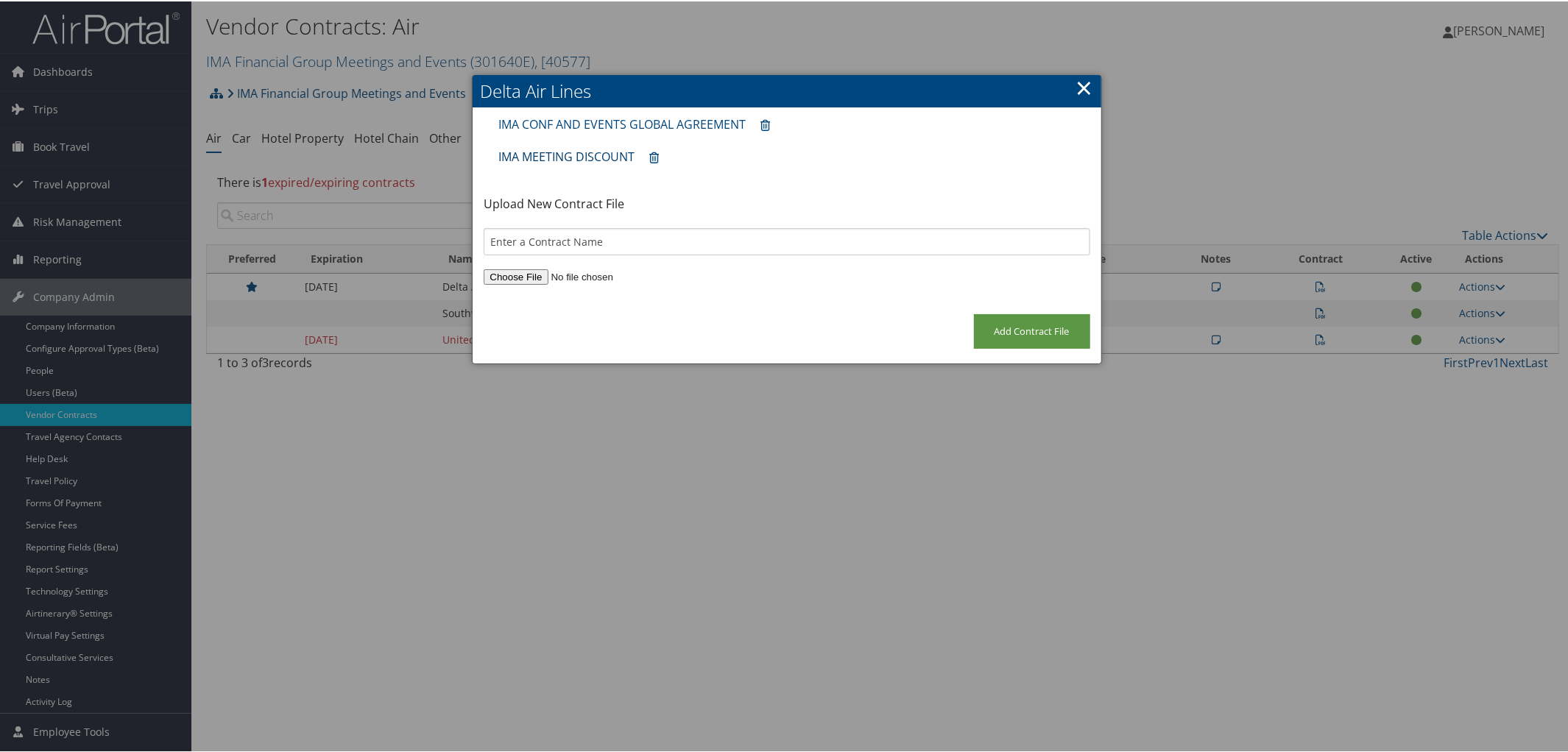
click at [553, 150] on link "IMA MEETING DISCOUNT" at bounding box center [566, 155] width 136 height 16
click at [1082, 91] on link "×" at bounding box center [1085, 86] width 17 height 30
